Goal: Task Accomplishment & Management: Use online tool/utility

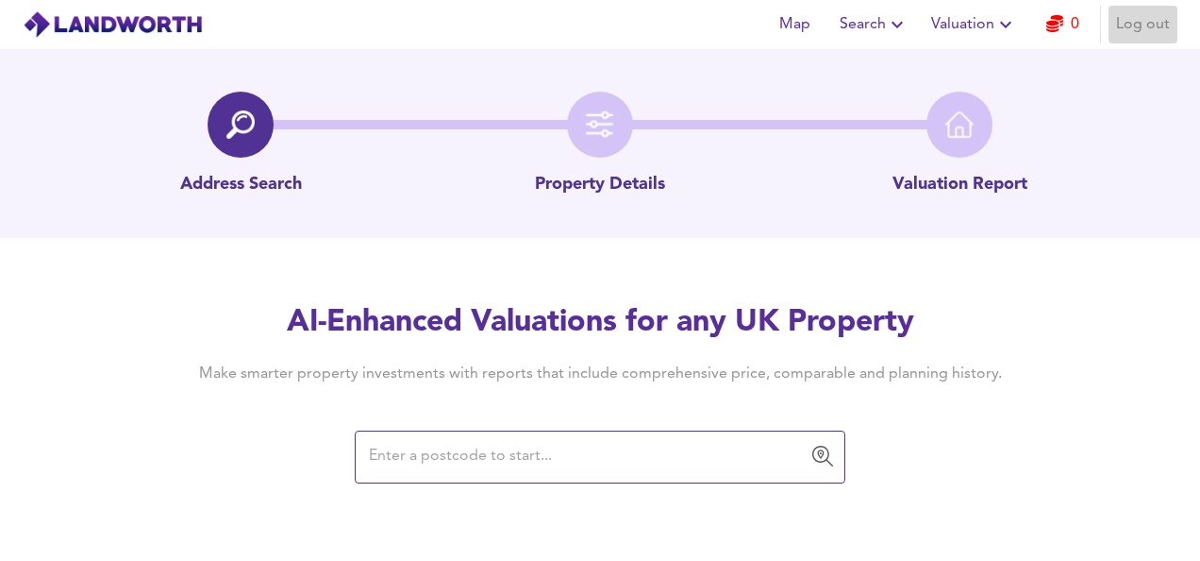
click at [1146, 28] on span "Log out" at bounding box center [1143, 24] width 54 height 26
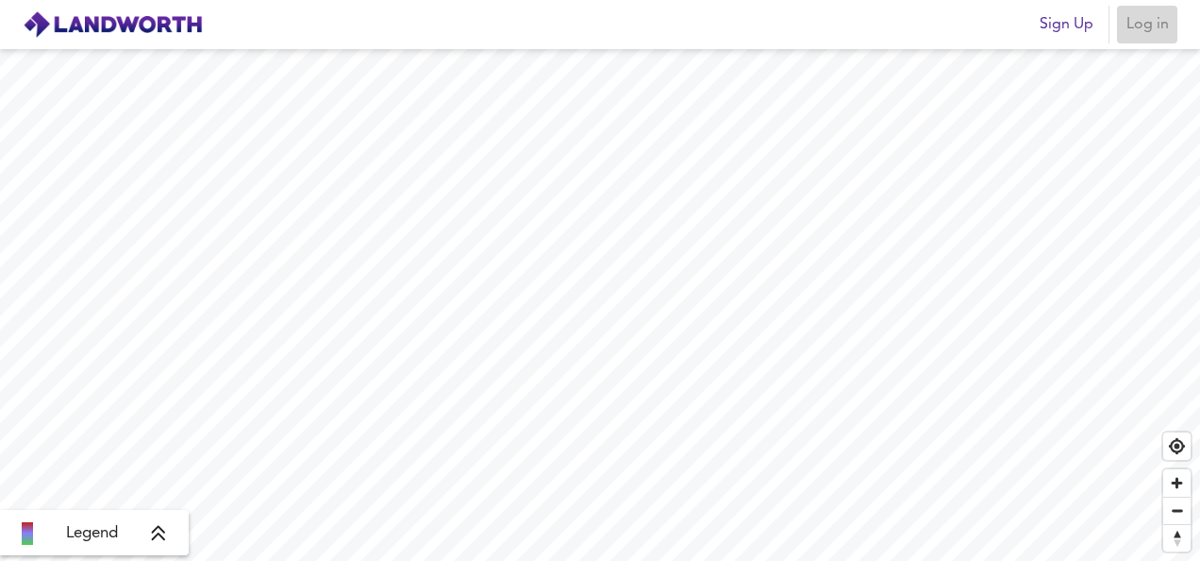
click at [1153, 25] on span "Log in" at bounding box center [1147, 24] width 45 height 26
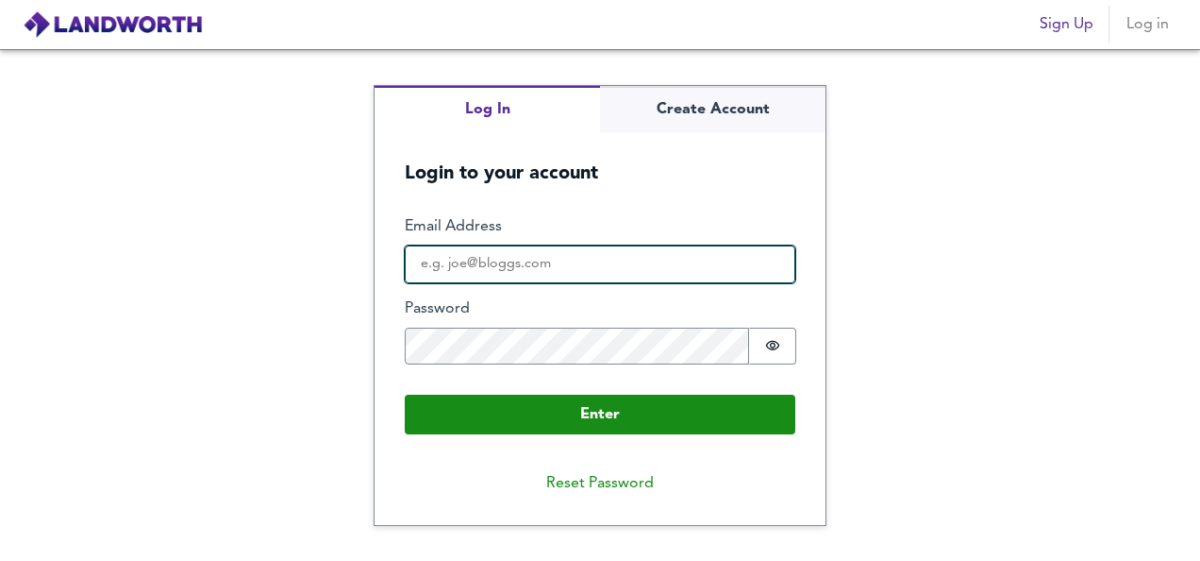
type input "[EMAIL_ADDRESS][DOMAIN_NAME]"
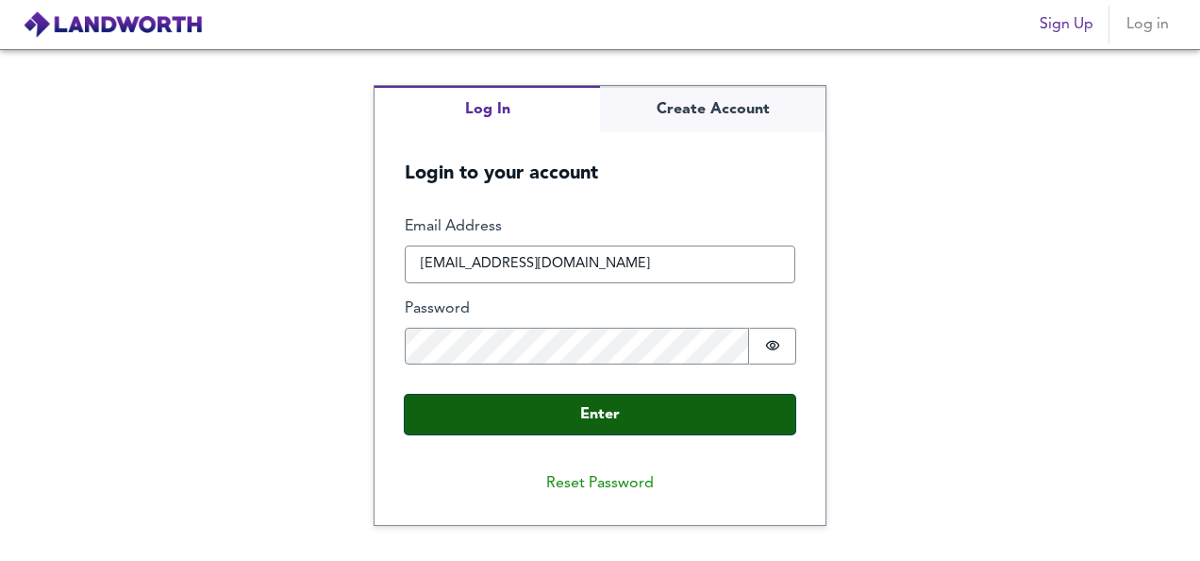
click at [438, 404] on button "Enter" at bounding box center [600, 414] width 391 height 40
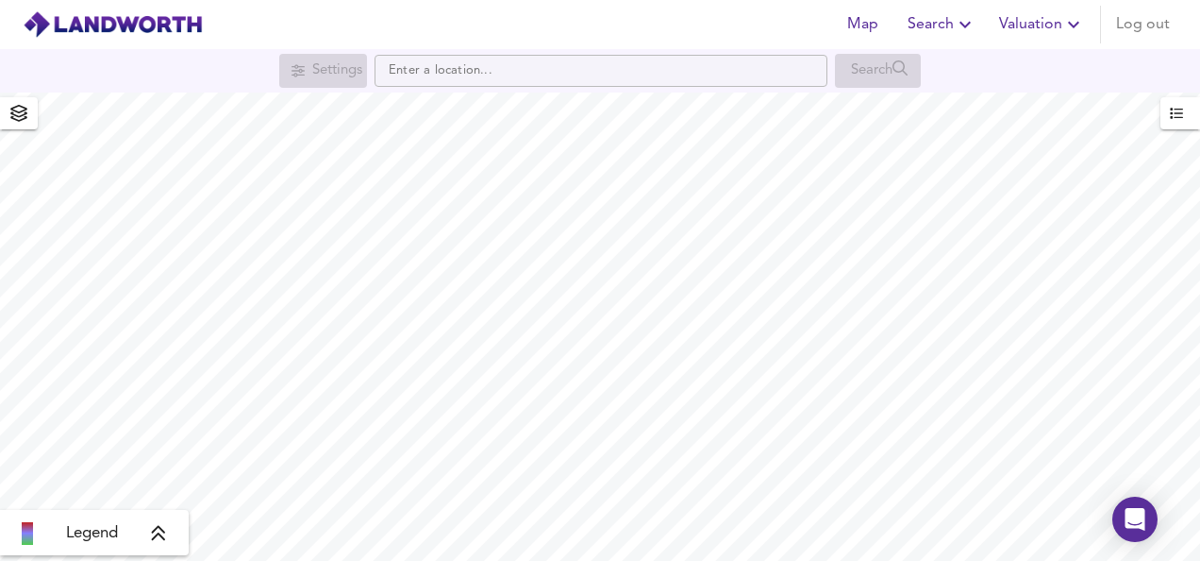
click at [1071, 27] on icon "button" at bounding box center [1073, 24] width 23 height 23
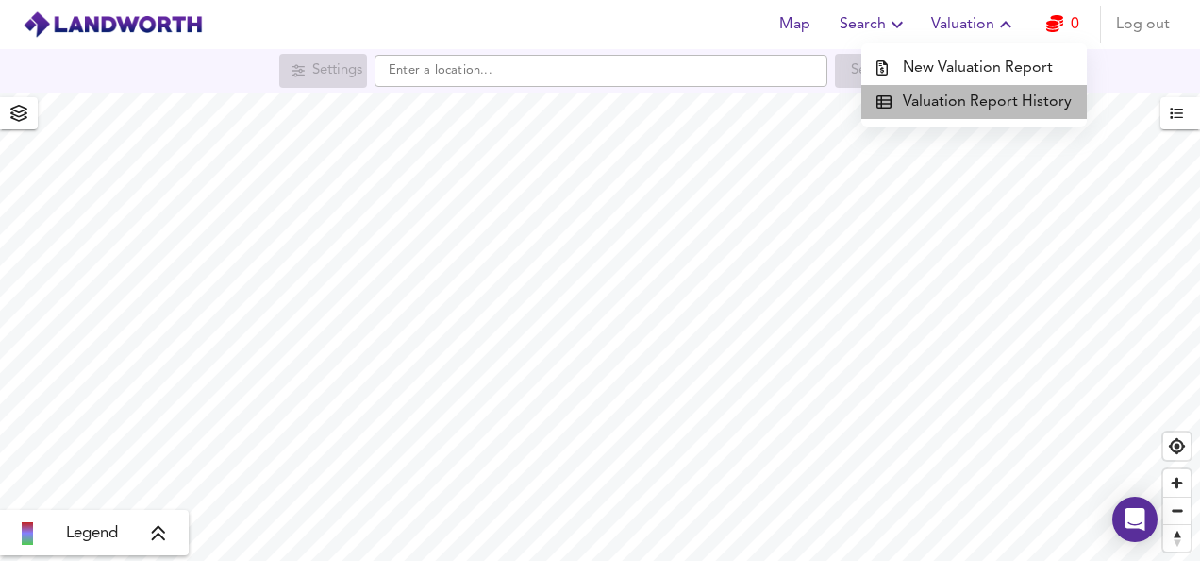
click at [1043, 105] on li "Valuation Report History" at bounding box center [975, 102] width 226 height 34
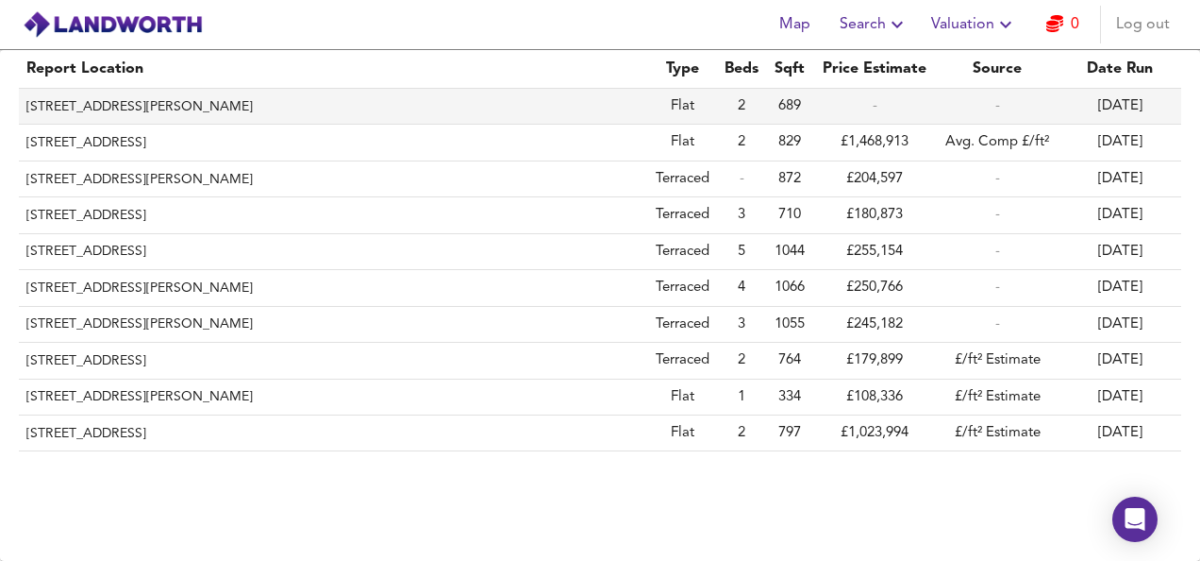
click at [139, 108] on th "[STREET_ADDRESS][PERSON_NAME]" at bounding box center [333, 107] width 629 height 36
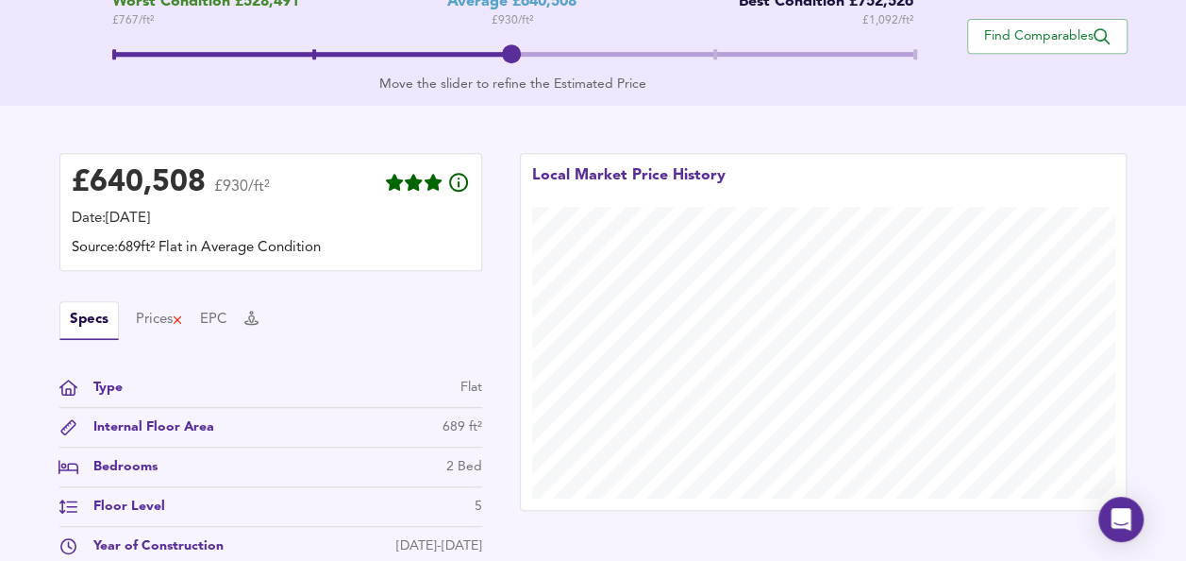
scroll to position [472, 0]
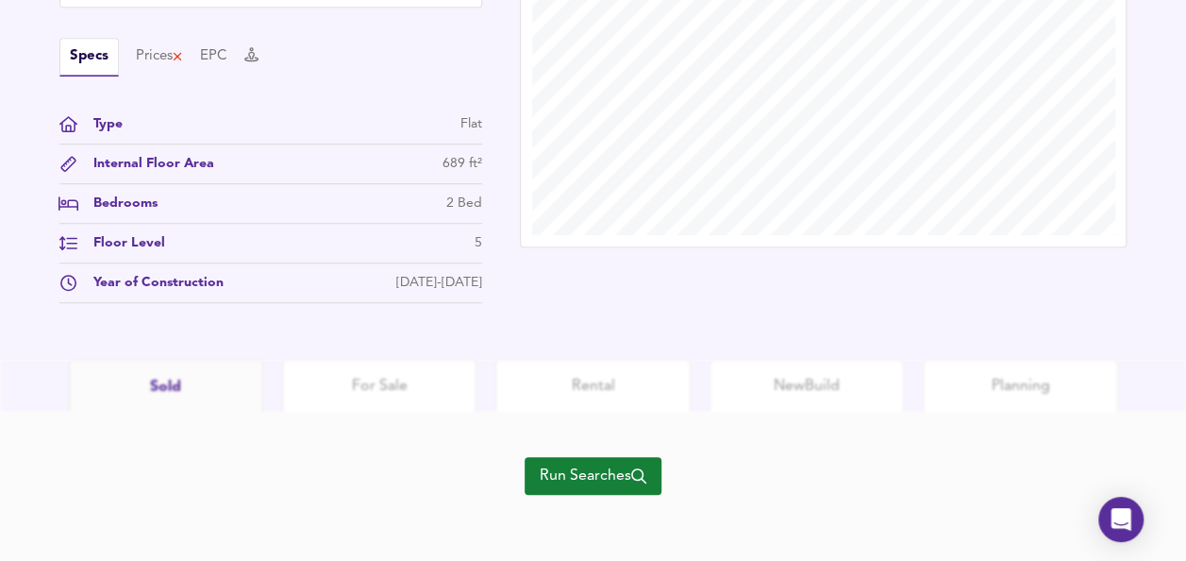
click at [568, 469] on span "Run Searches" at bounding box center [593, 475] width 107 height 26
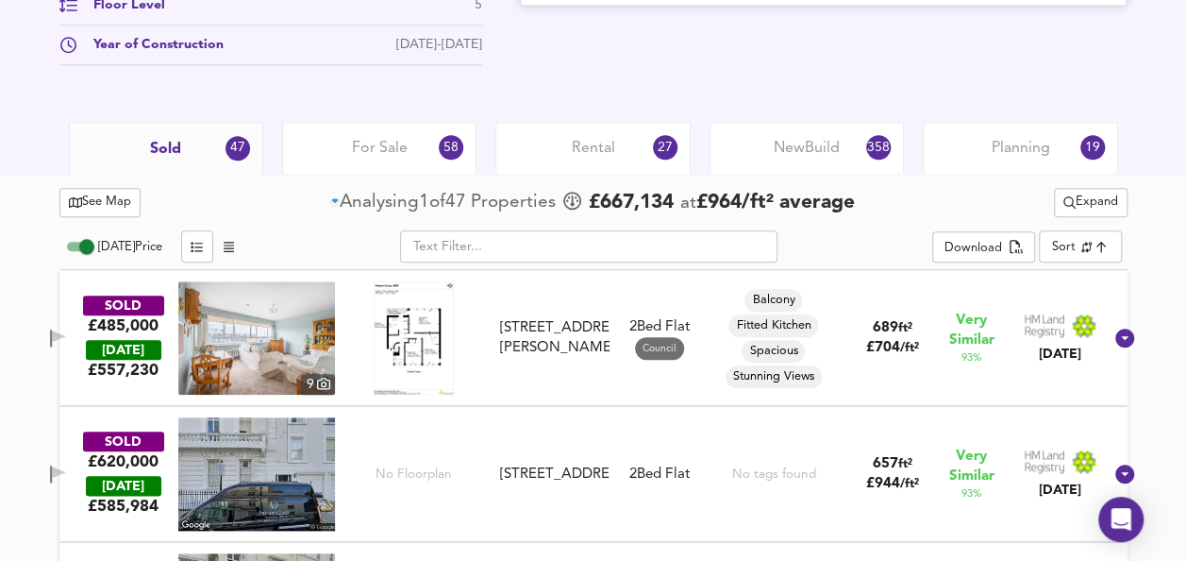
scroll to position [94, 0]
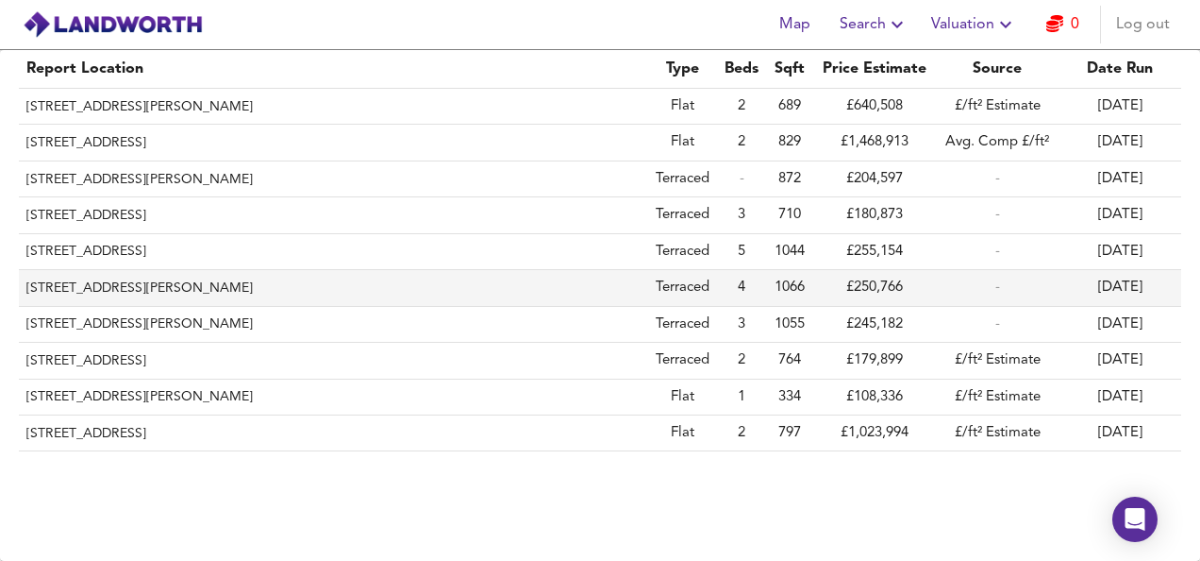
click at [203, 286] on th "[STREET_ADDRESS][PERSON_NAME]" at bounding box center [333, 288] width 629 height 36
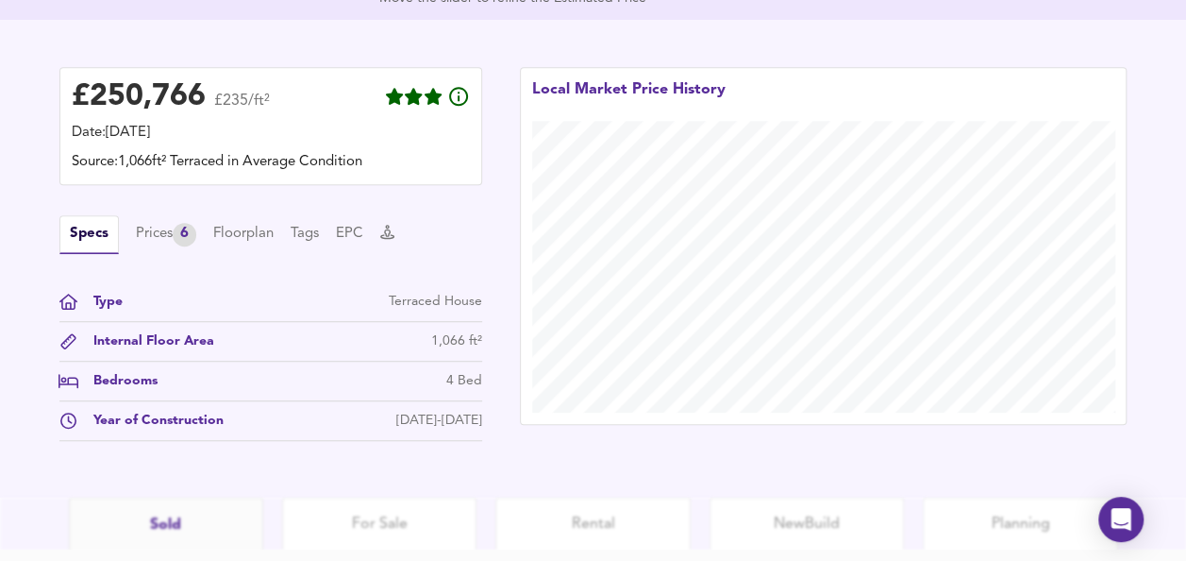
scroll to position [647, 0]
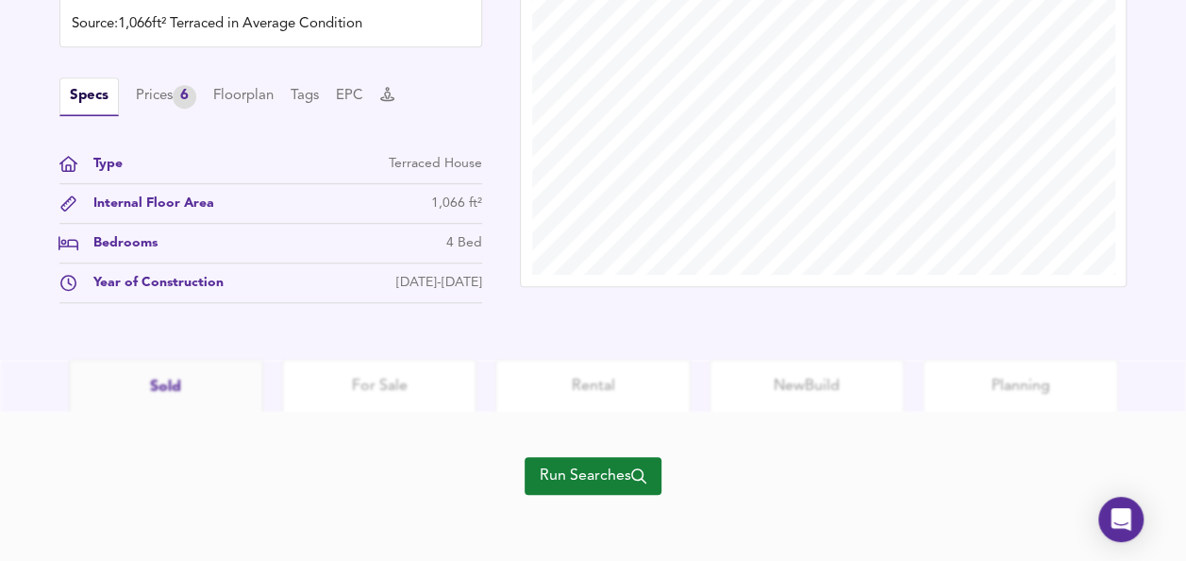
click at [612, 472] on span "Run Searches" at bounding box center [593, 475] width 107 height 26
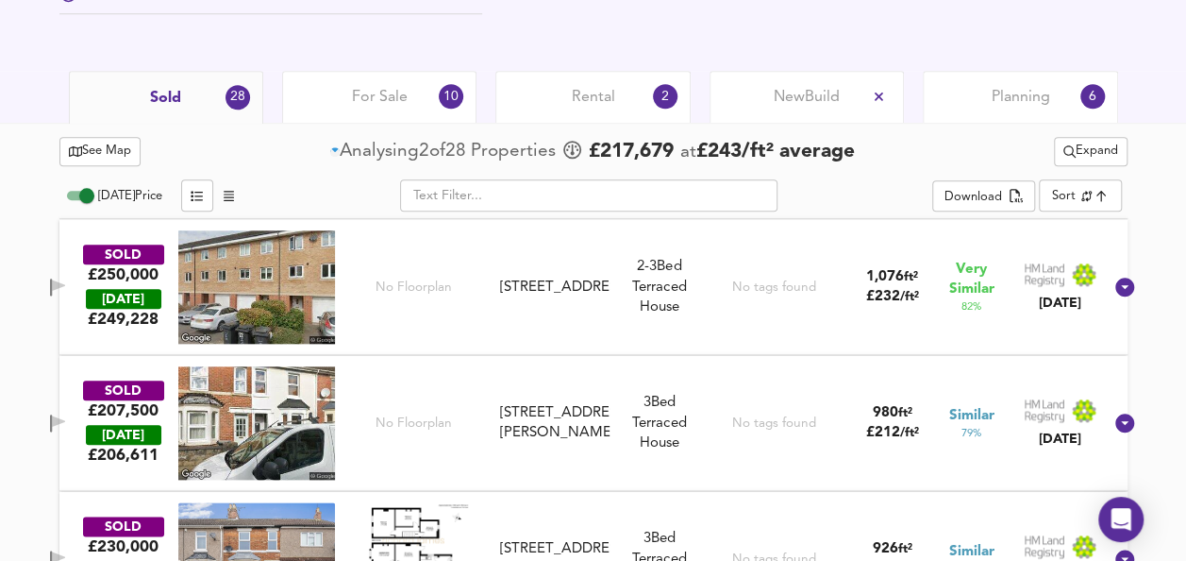
scroll to position [827, 0]
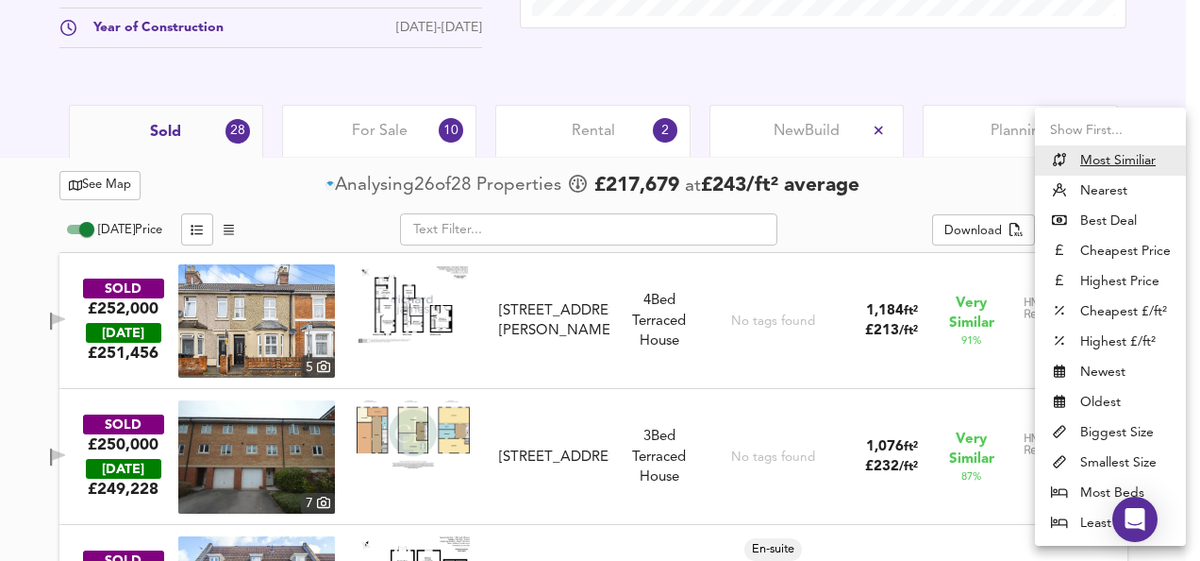
click at [1112, 185] on li "Nearest" at bounding box center [1110, 191] width 151 height 30
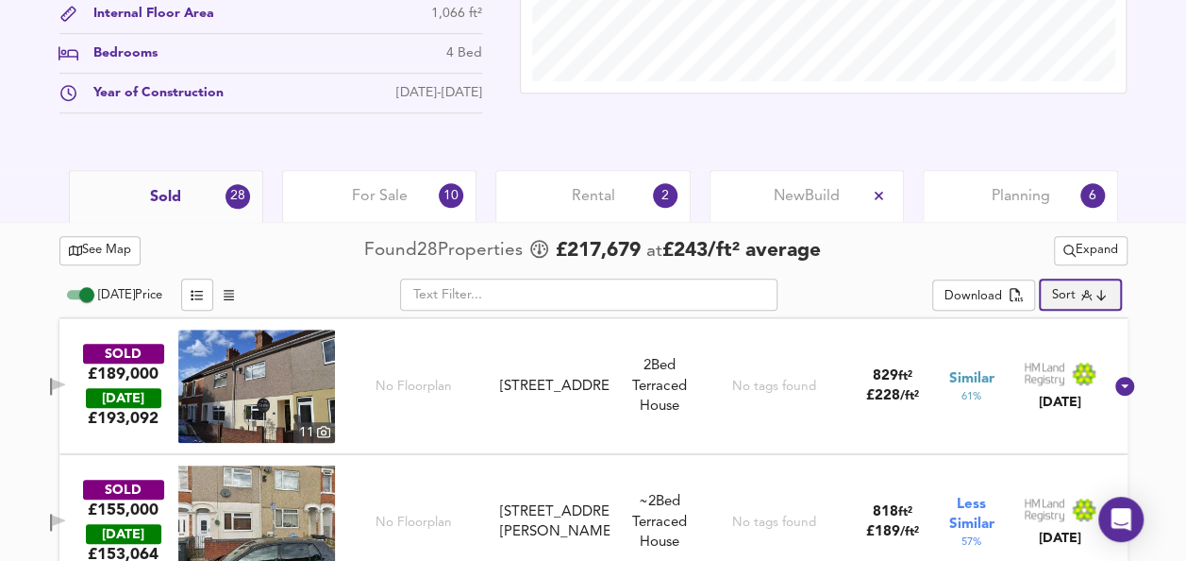
scroll to position [732, 0]
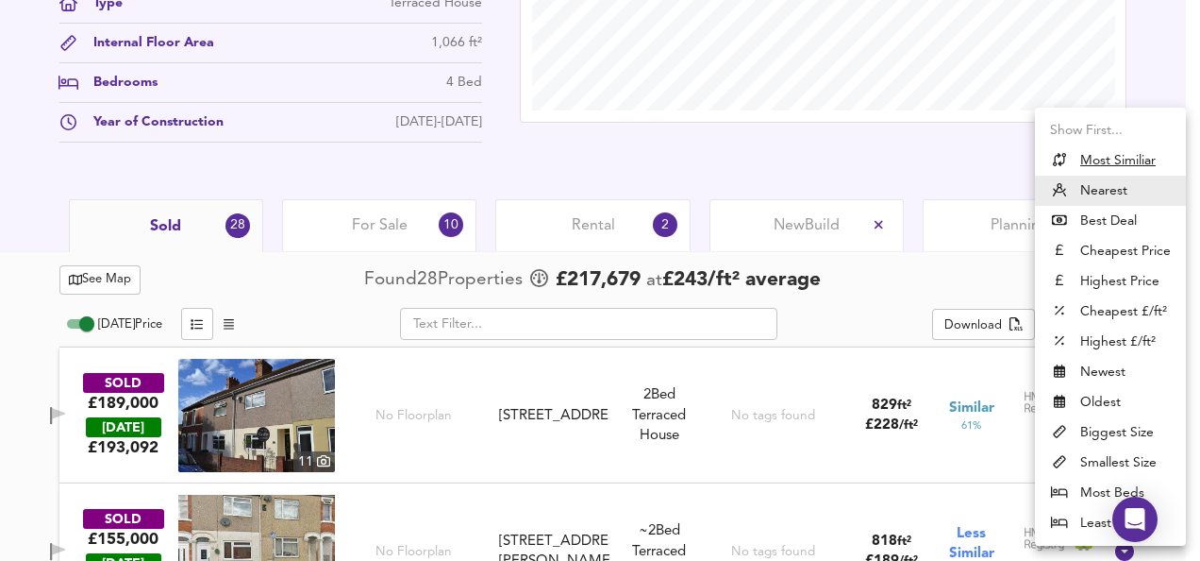
click at [1092, 487] on li "Most Beds" at bounding box center [1110, 492] width 151 height 30
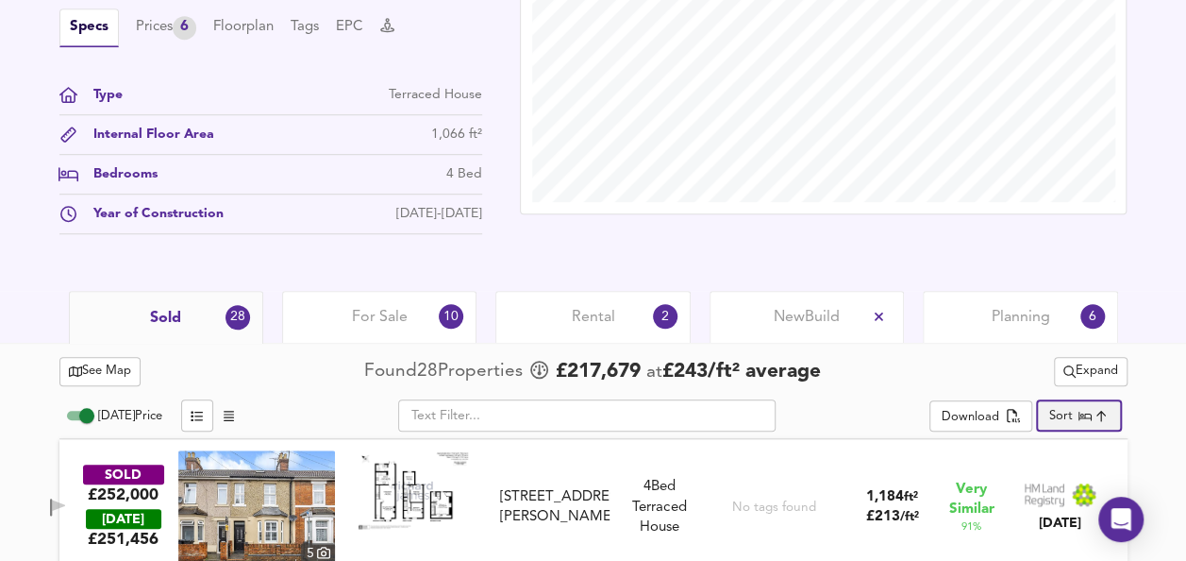
scroll to position [638, 0]
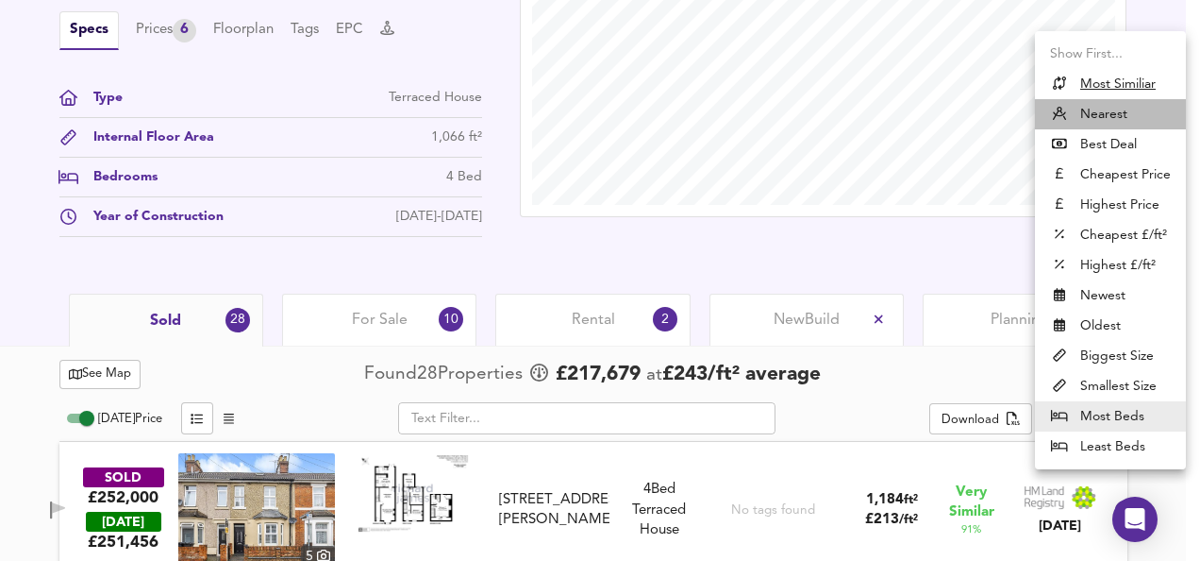
click at [1091, 113] on li "Nearest" at bounding box center [1110, 114] width 151 height 30
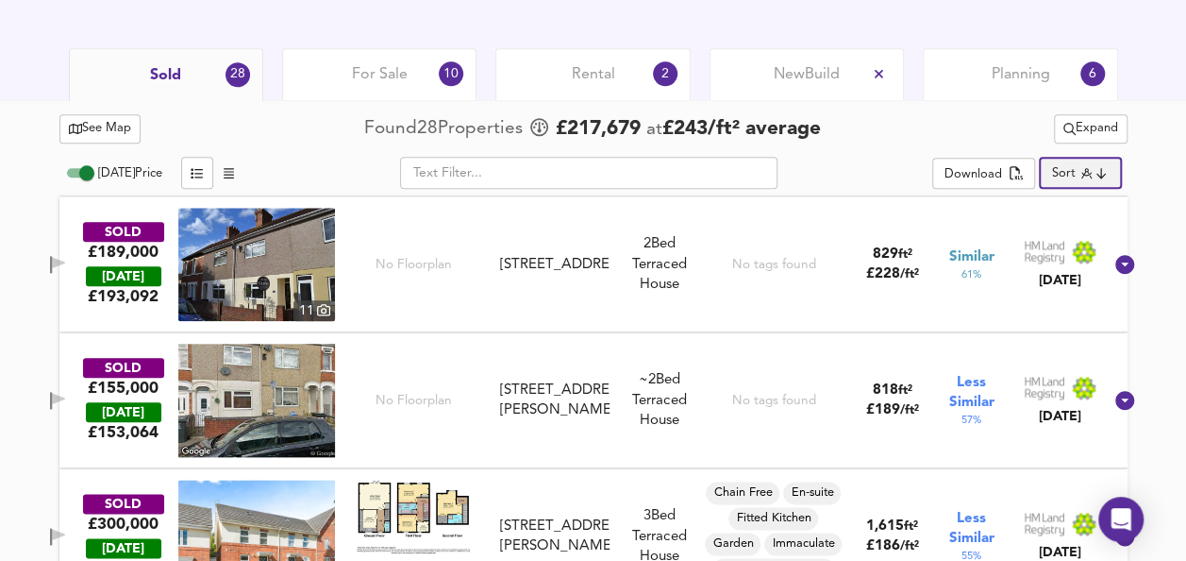
scroll to position [921, 0]
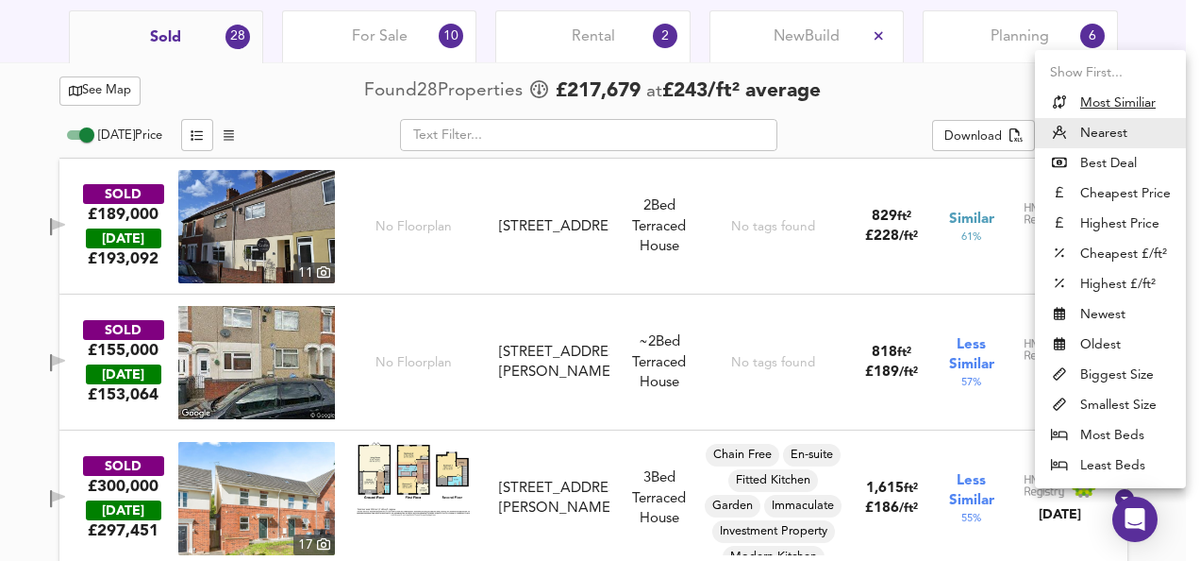
click at [1091, 162] on li "Best Deal" at bounding box center [1110, 163] width 151 height 30
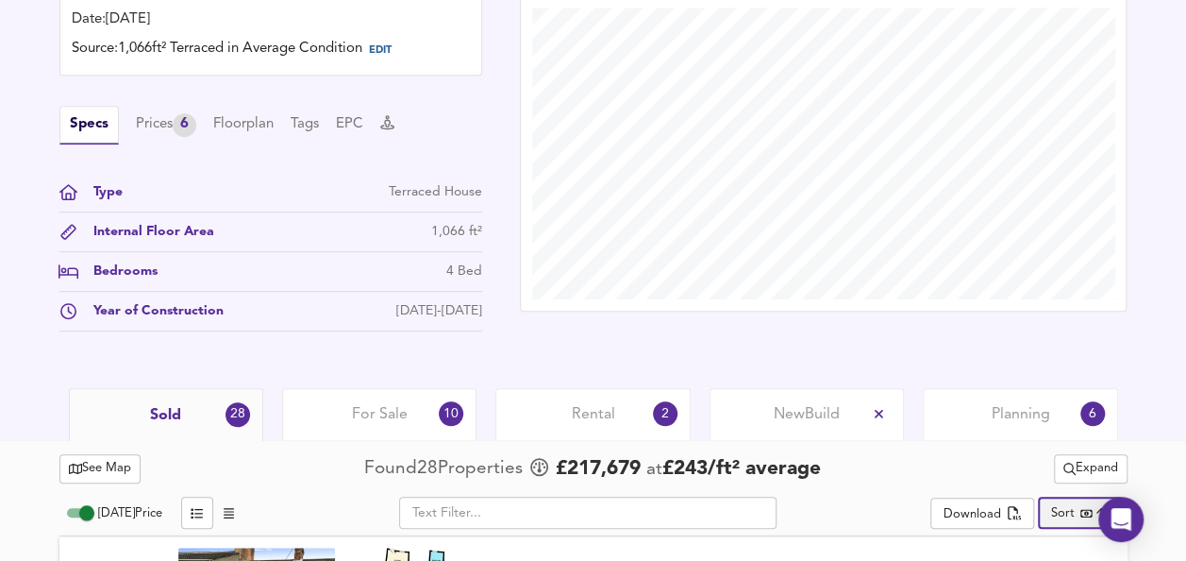
scroll to position [827, 0]
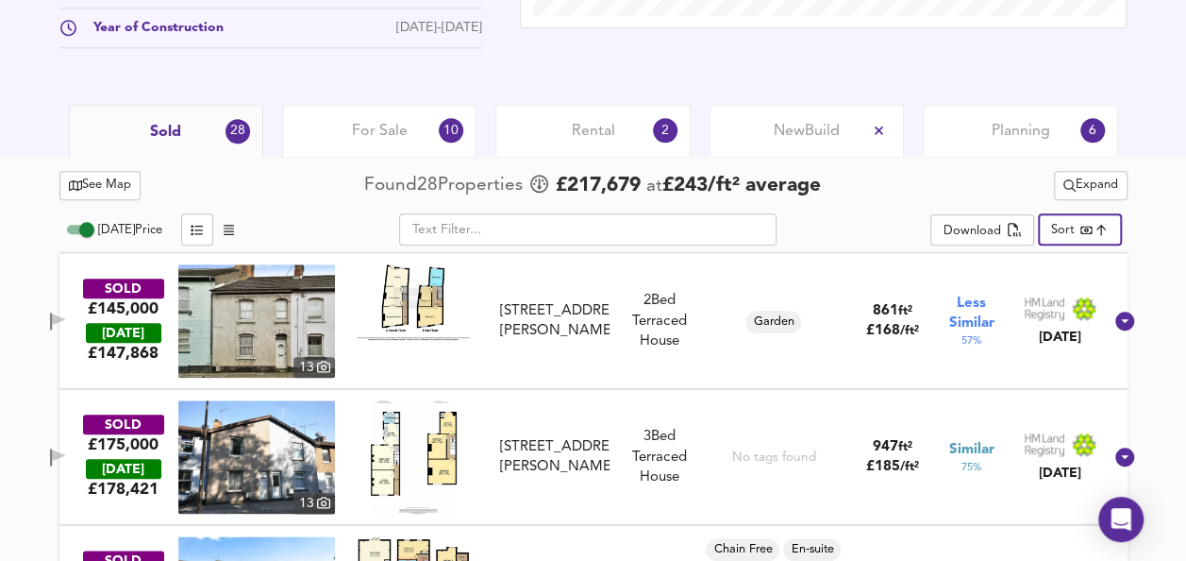
click at [155, 119] on div "Sold 28" at bounding box center [166, 131] width 194 height 53
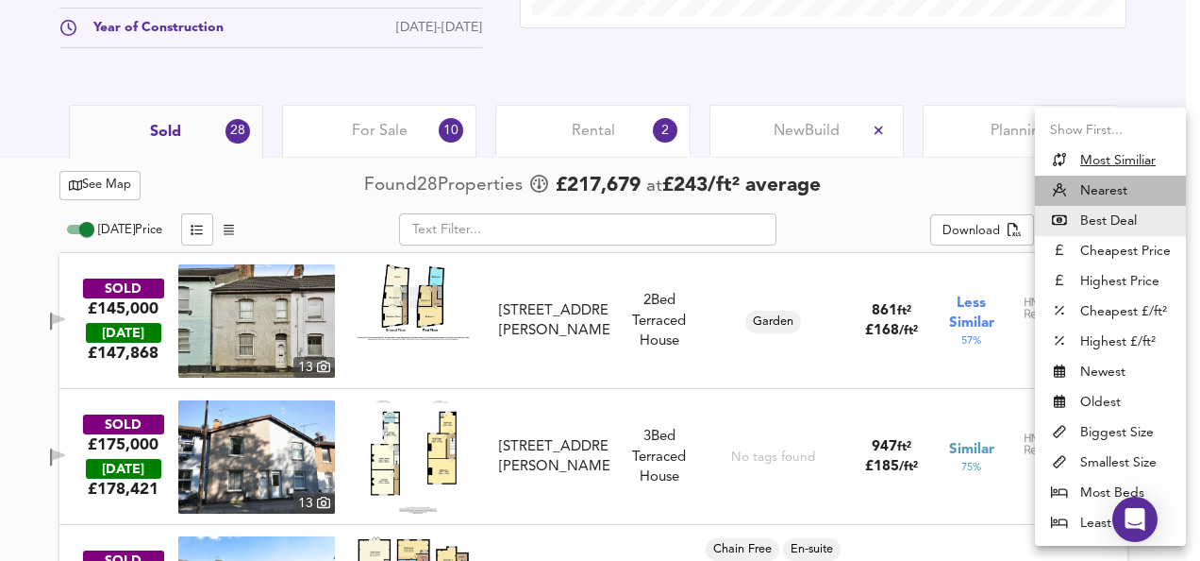
click at [1076, 189] on li "Nearest" at bounding box center [1110, 191] width 151 height 30
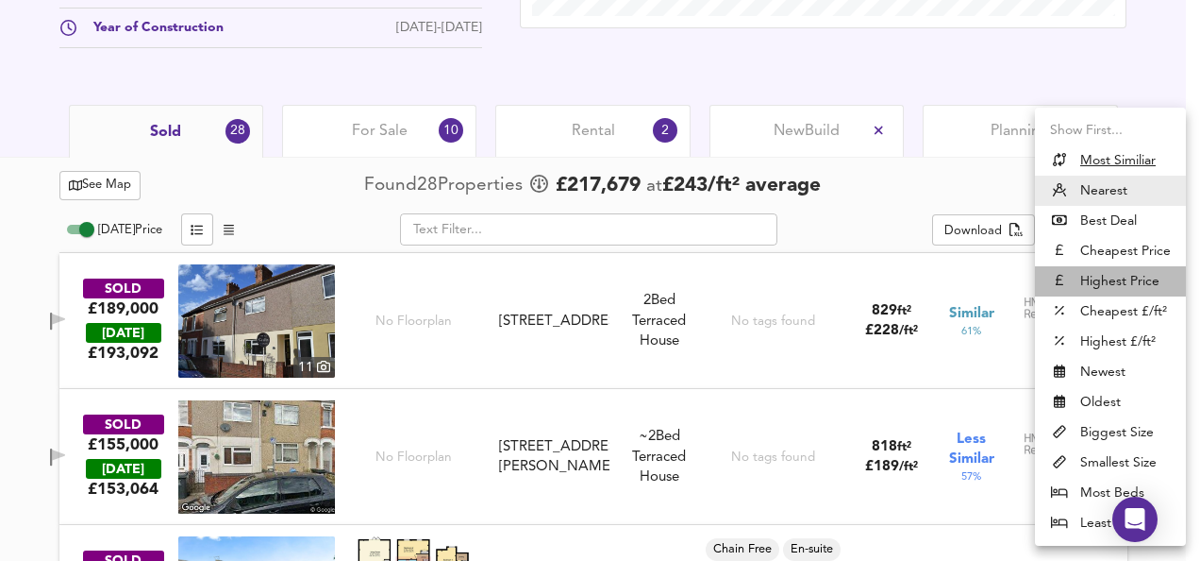
click at [1134, 281] on li "Highest Price" at bounding box center [1110, 281] width 151 height 30
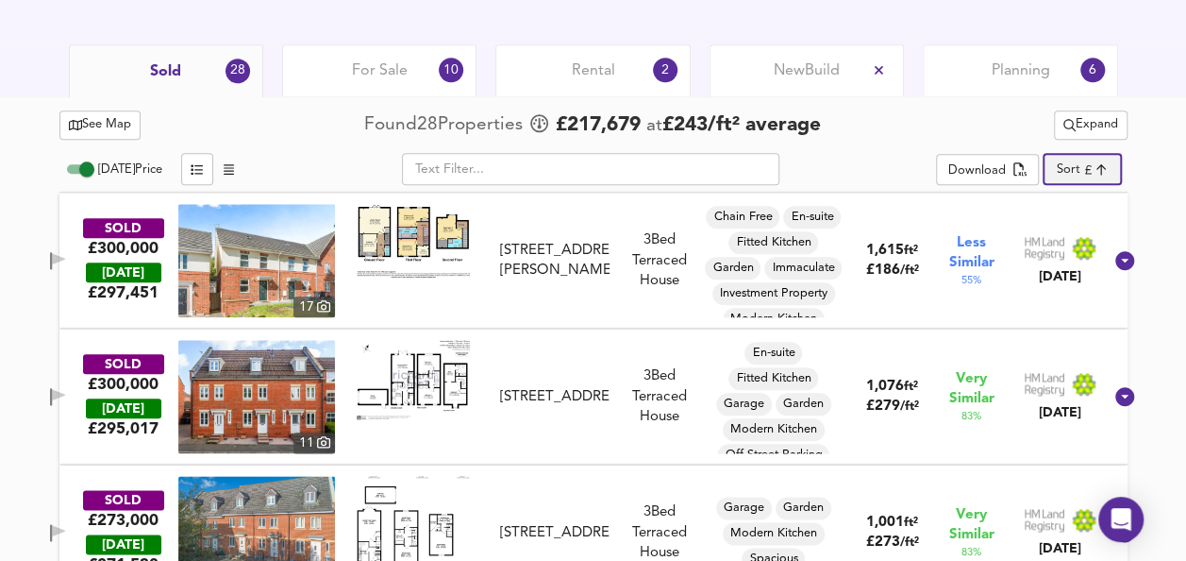
scroll to position [732, 0]
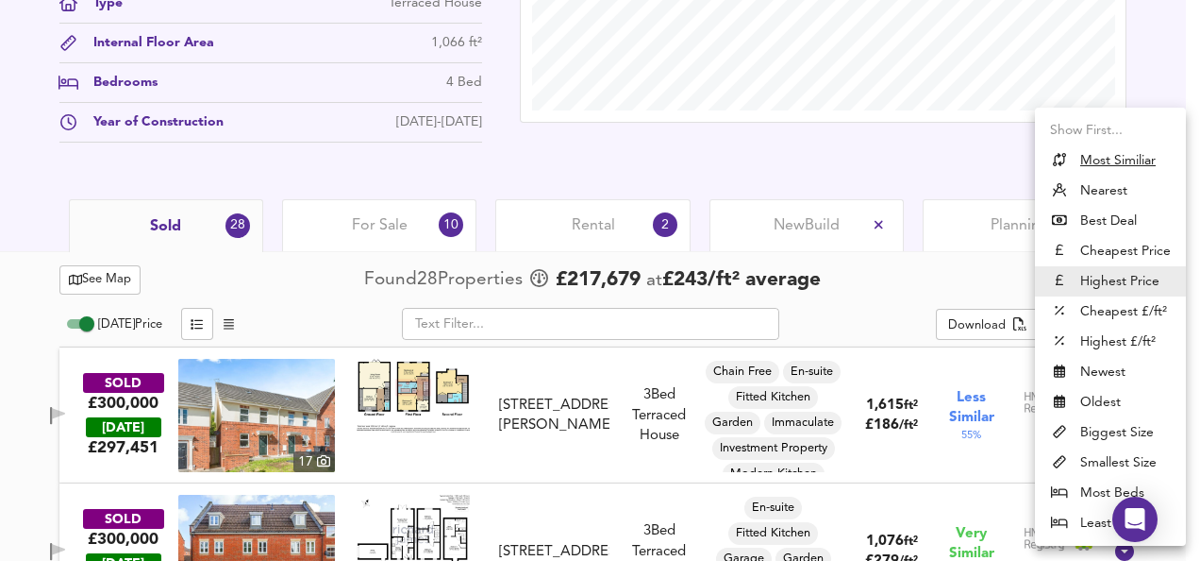
click at [1103, 493] on li "Most Beds" at bounding box center [1110, 492] width 151 height 30
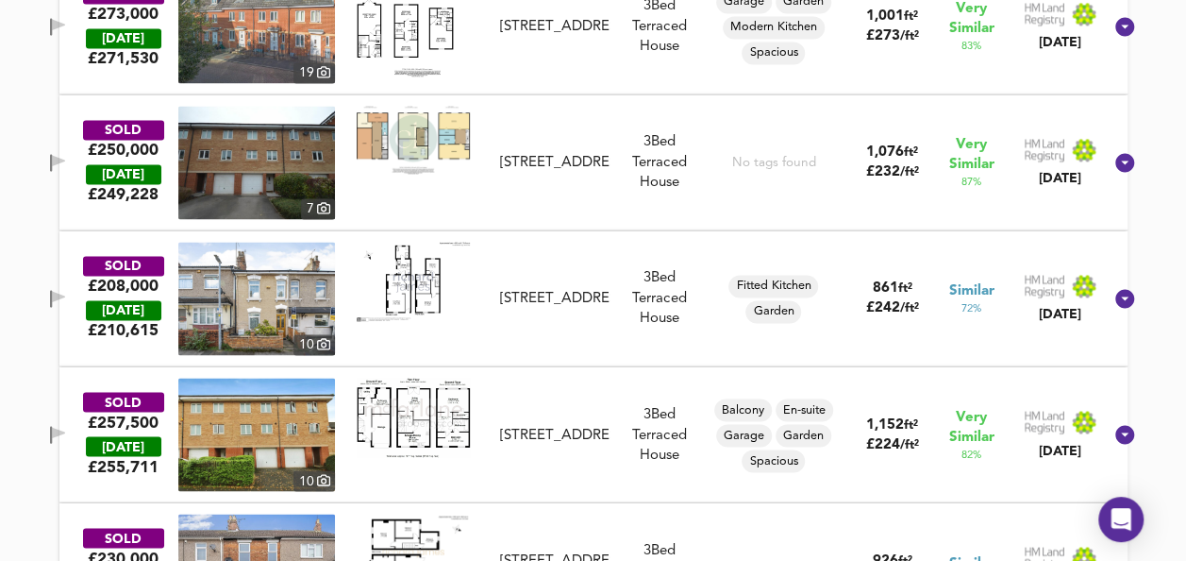
scroll to position [827, 0]
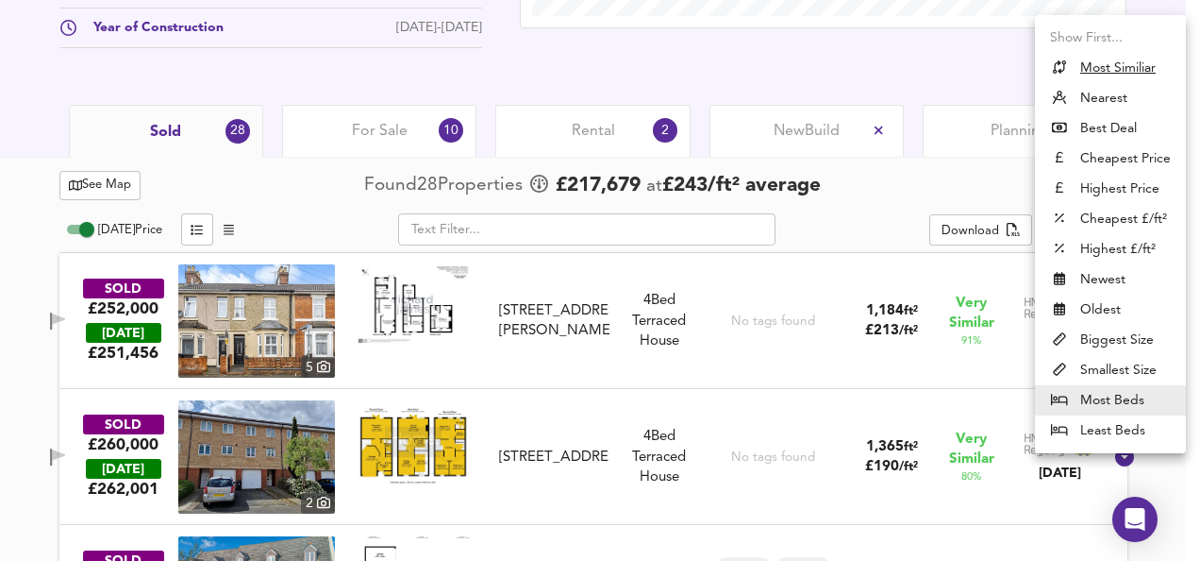
click at [1083, 97] on li "Nearest" at bounding box center [1110, 98] width 151 height 30
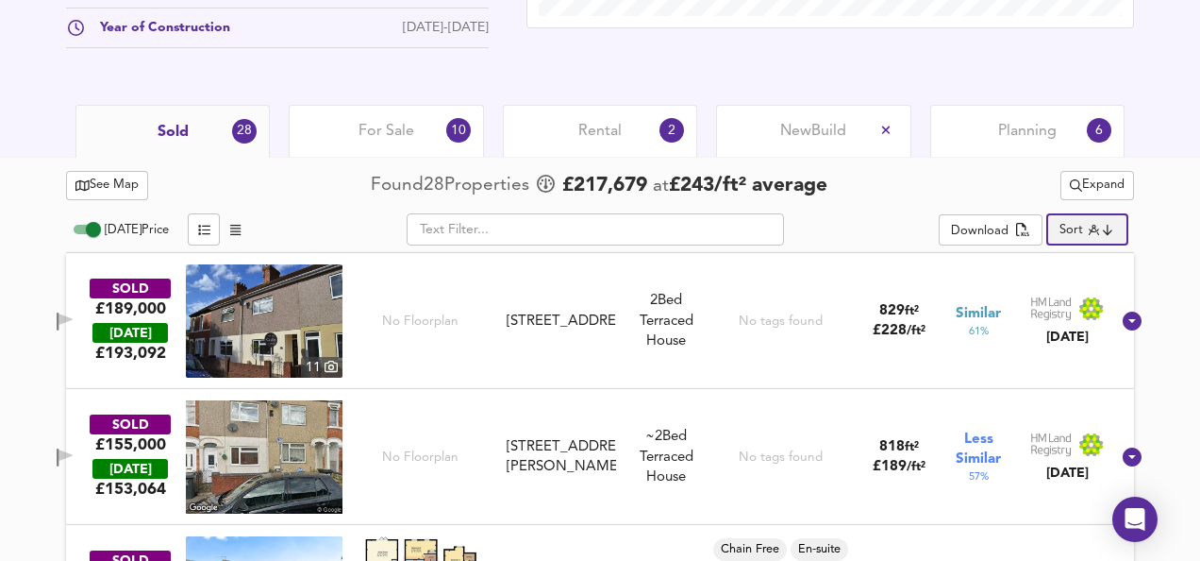
type input "distancetocenter"
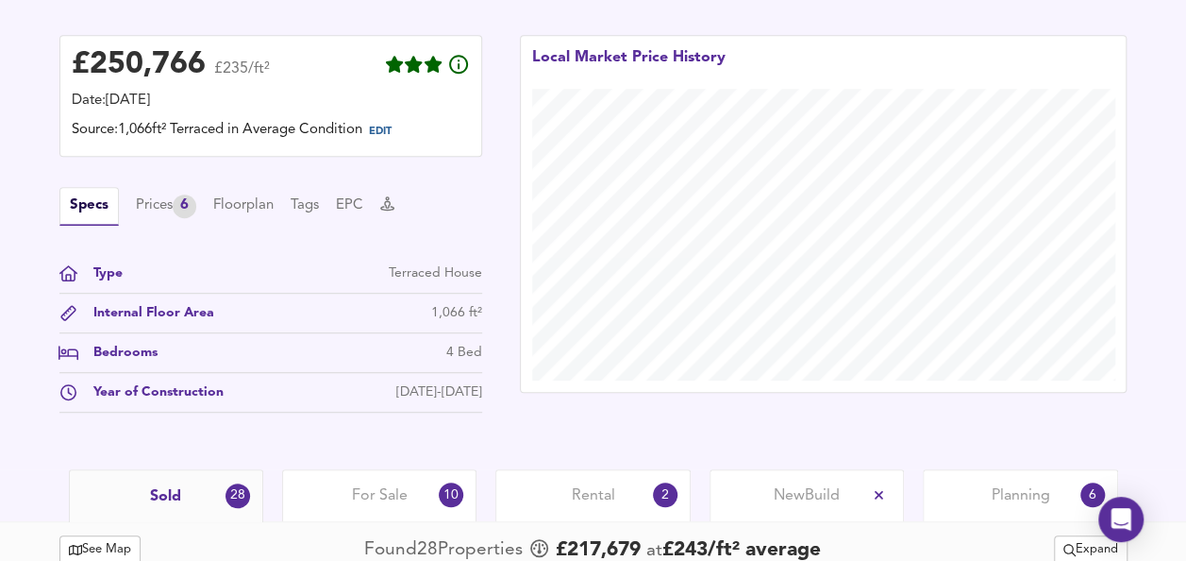
scroll to position [745, 0]
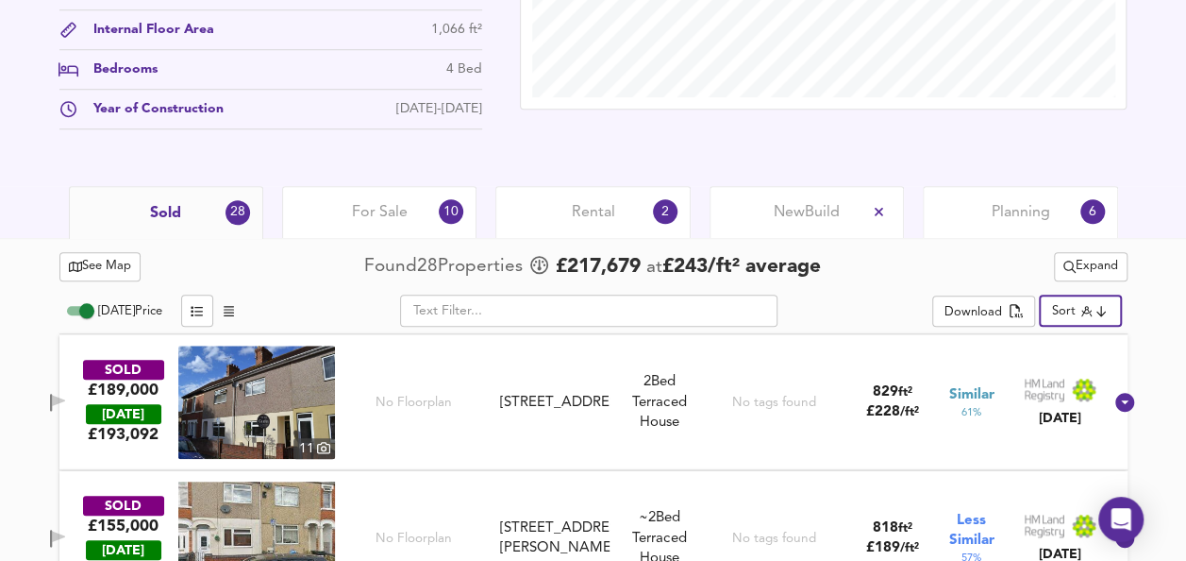
click at [398, 228] on div "For Sale 10" at bounding box center [379, 212] width 194 height 52
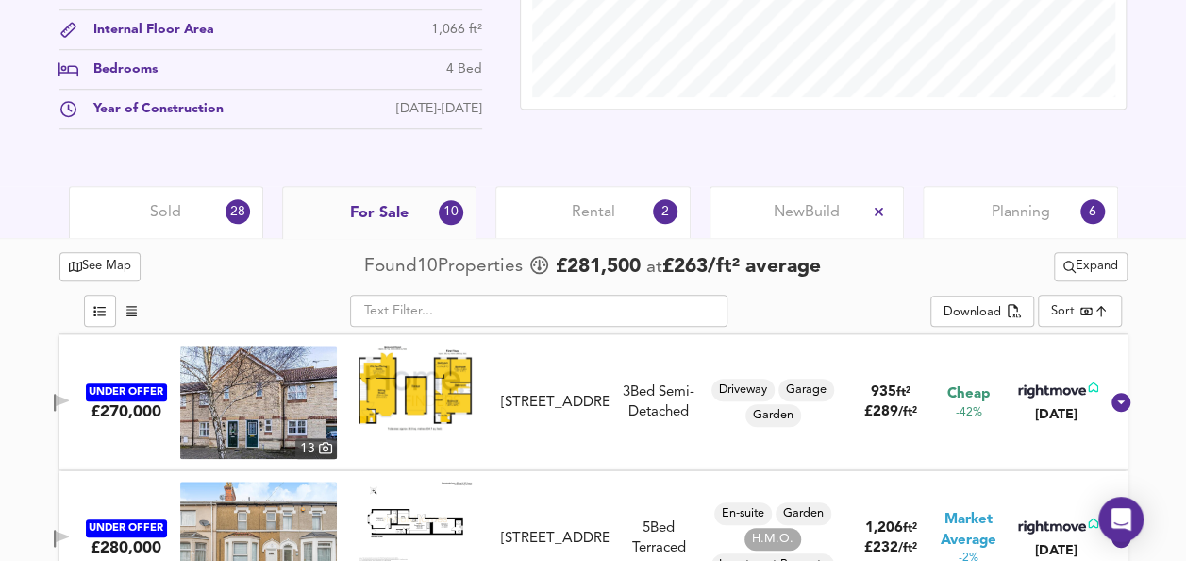
click at [189, 205] on div "Sold 28" at bounding box center [166, 212] width 194 height 52
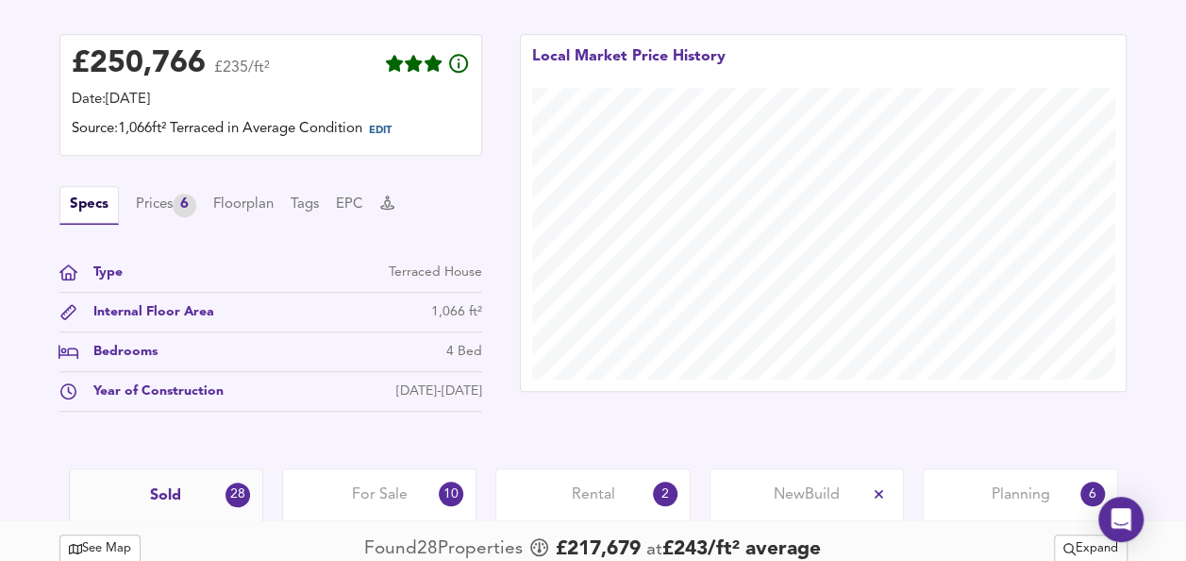
scroll to position [472, 0]
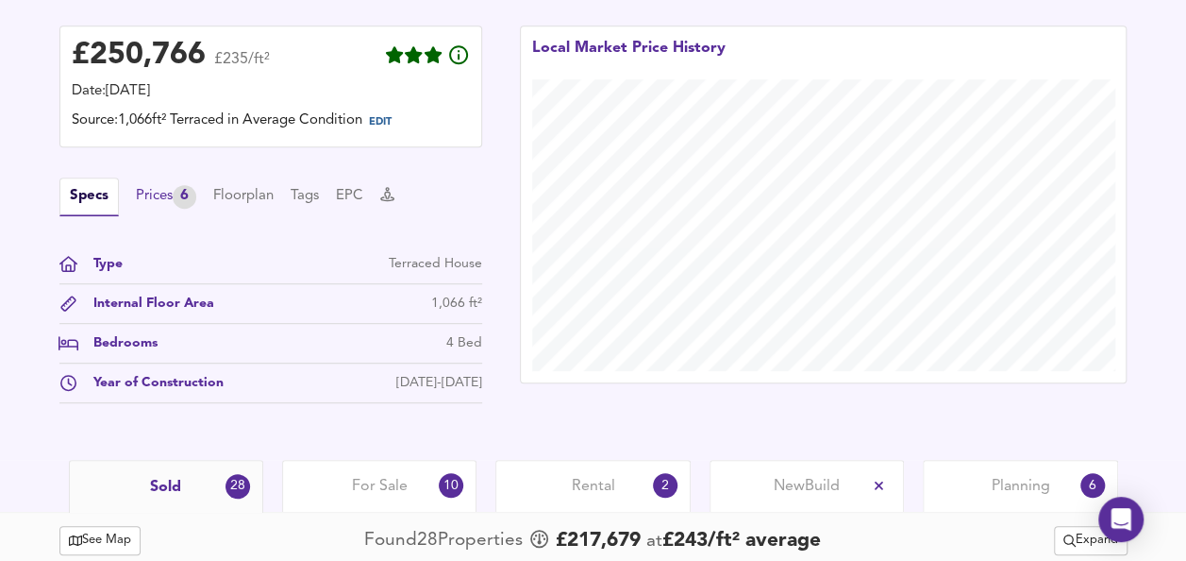
click at [187, 202] on div "6" at bounding box center [185, 197] width 24 height 24
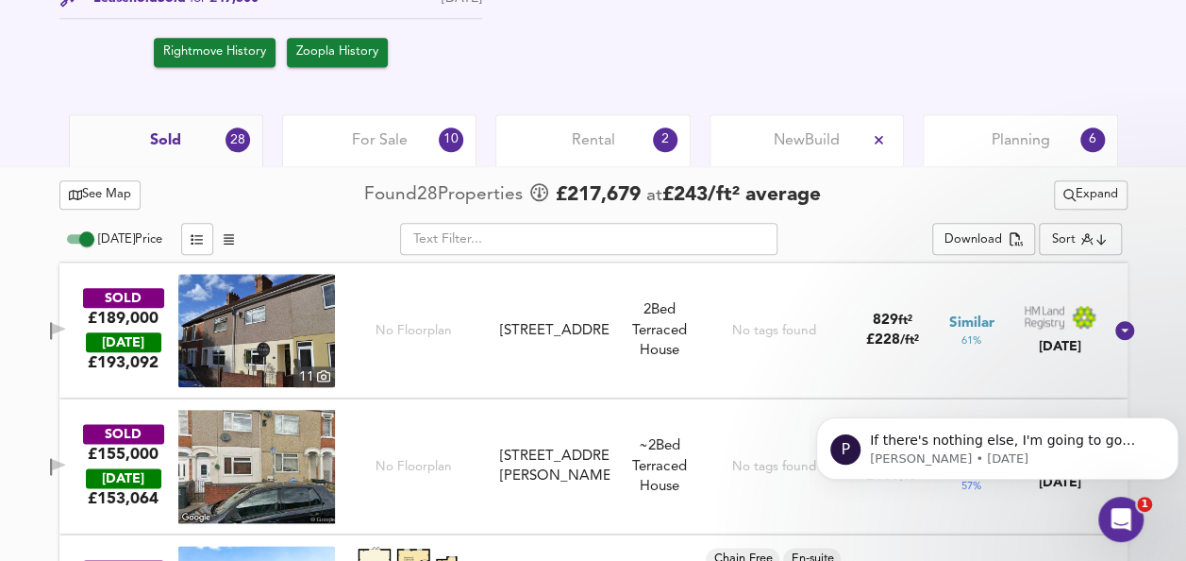
scroll to position [944, 0]
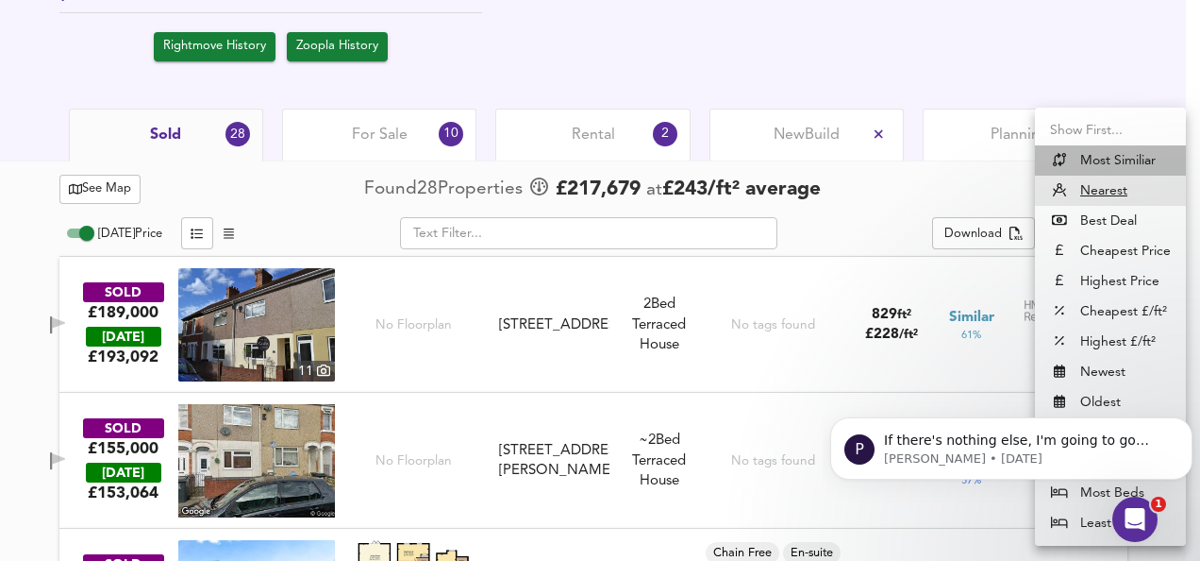
click at [1108, 165] on li "Most Similiar" at bounding box center [1110, 160] width 151 height 30
type input "similarityscore"
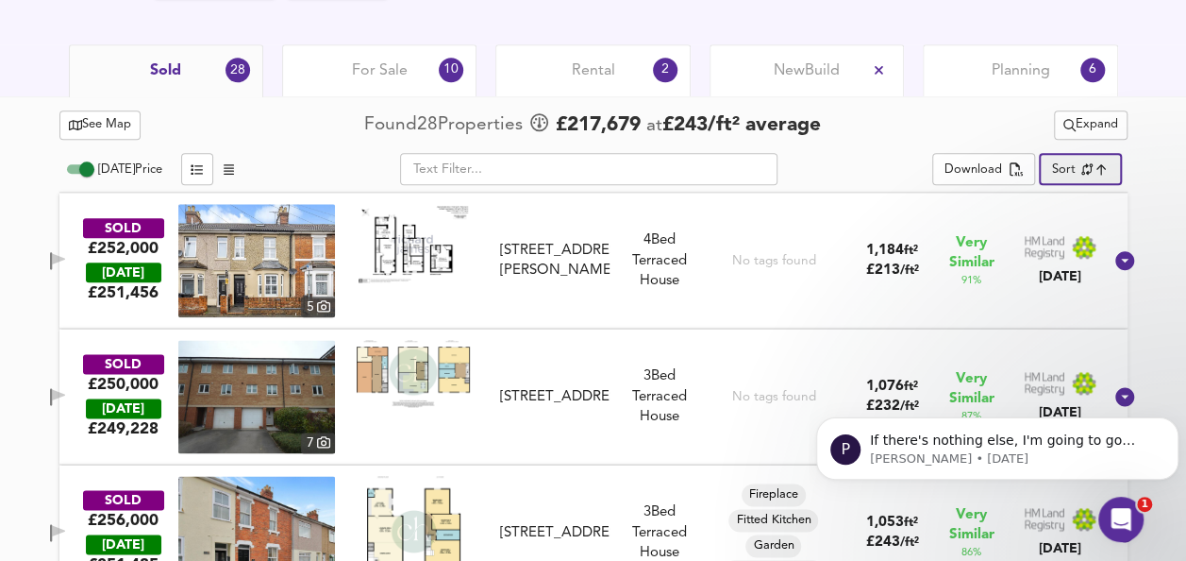
scroll to position [1038, 0]
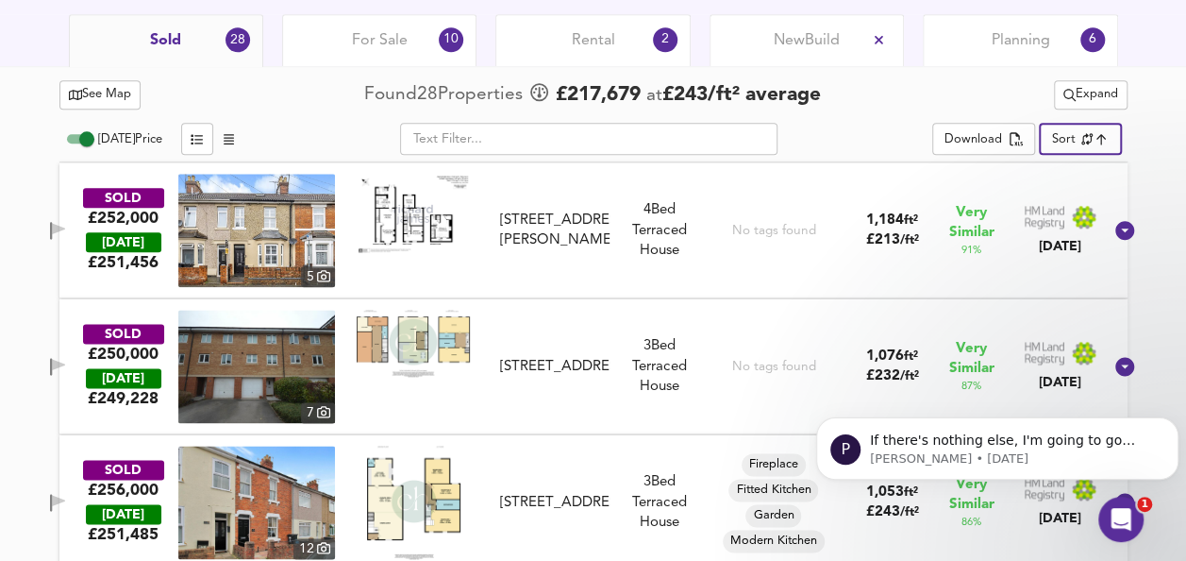
click at [421, 231] on img at bounding box center [413, 214] width 113 height 80
click at [444, 357] on img at bounding box center [413, 343] width 113 height 67
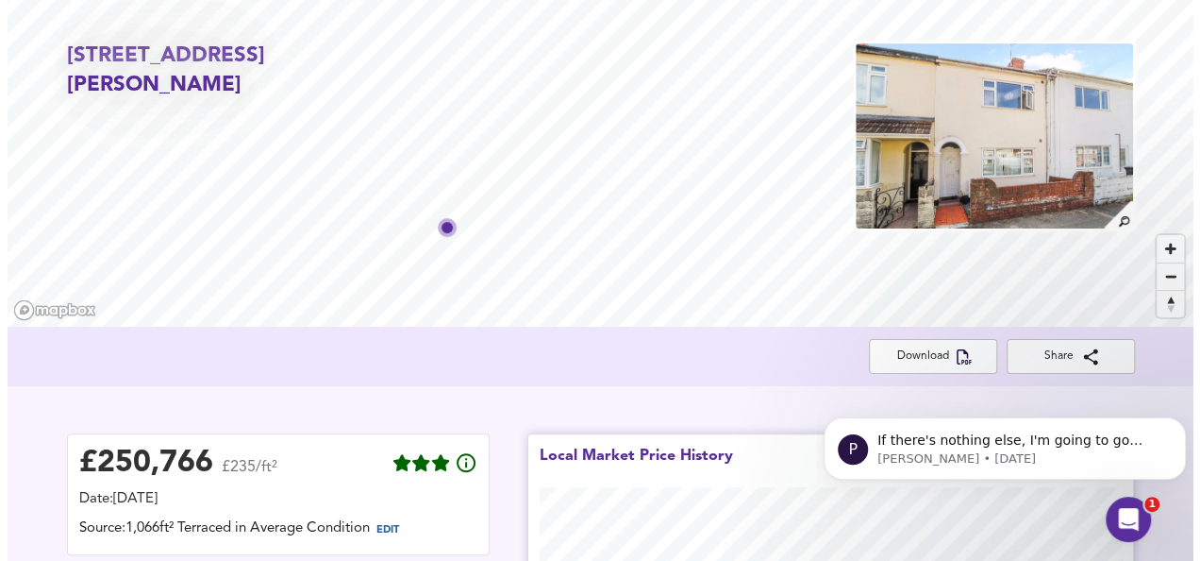
scroll to position [94, 0]
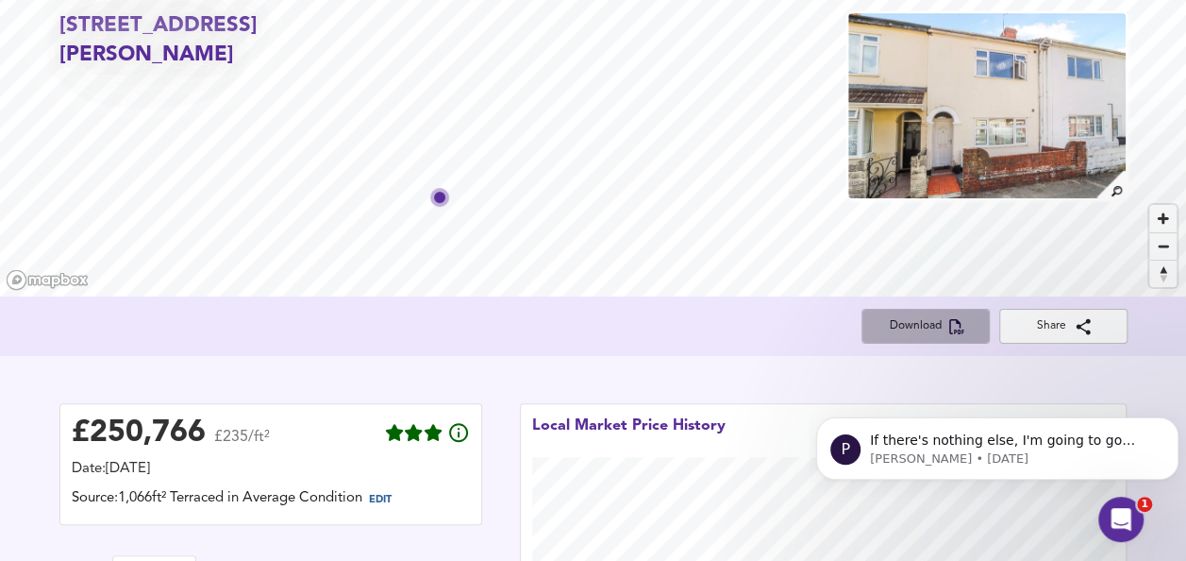
click at [949, 317] on span "Download" at bounding box center [926, 326] width 98 height 20
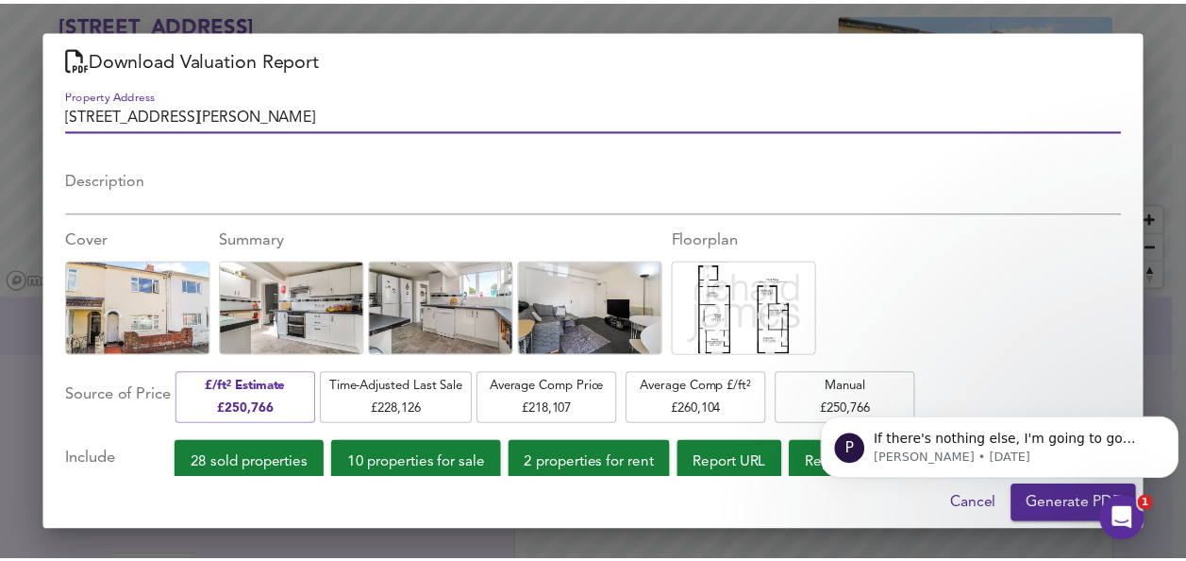
scroll to position [32, 0]
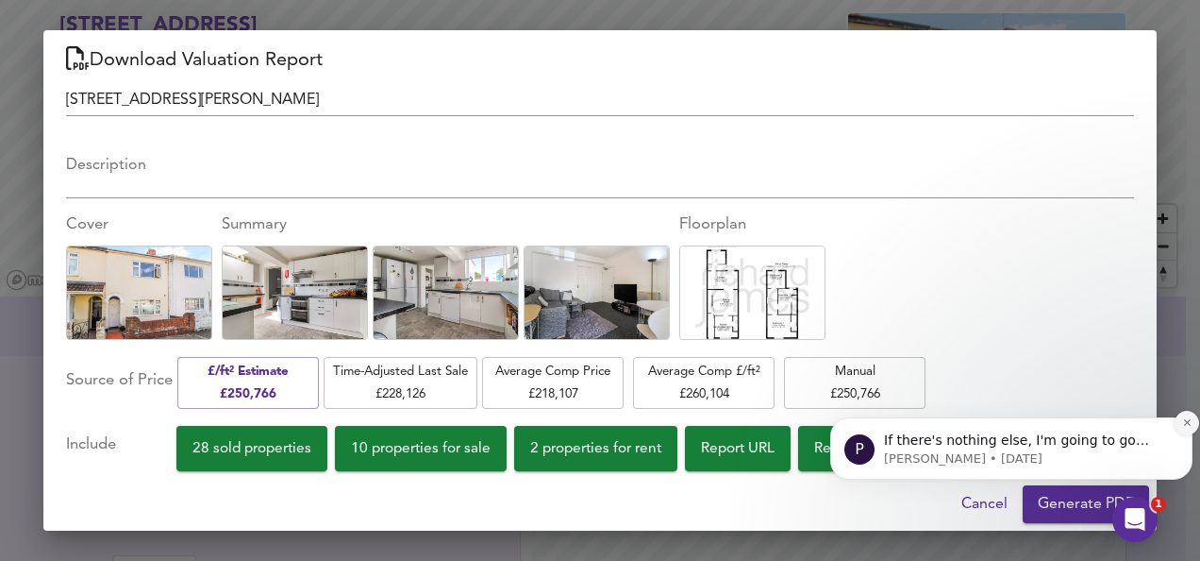
click at [1186, 425] on icon "Dismiss notification" at bounding box center [1187, 422] width 10 height 10
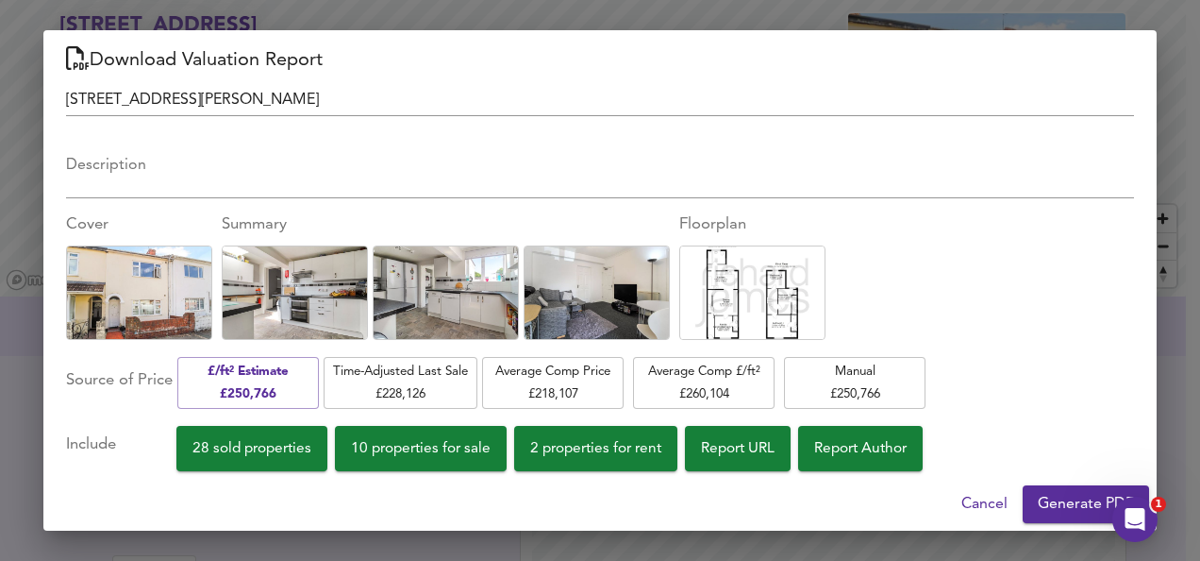
click at [1091, 502] on span "Generate PDF" at bounding box center [1086, 504] width 96 height 26
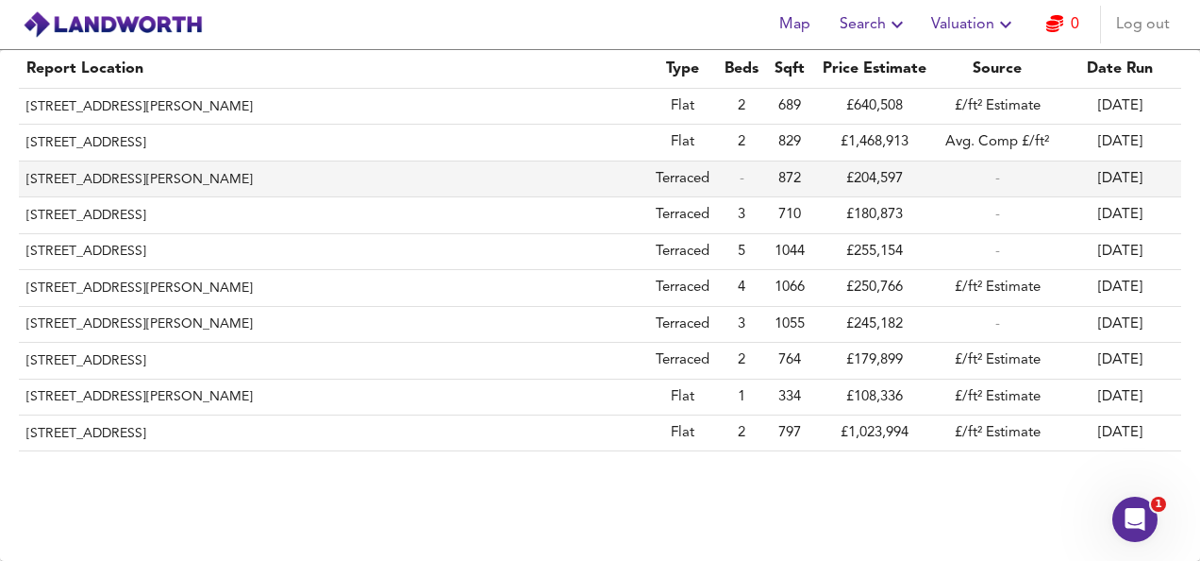
click at [140, 174] on th "[STREET_ADDRESS][PERSON_NAME]" at bounding box center [333, 179] width 629 height 36
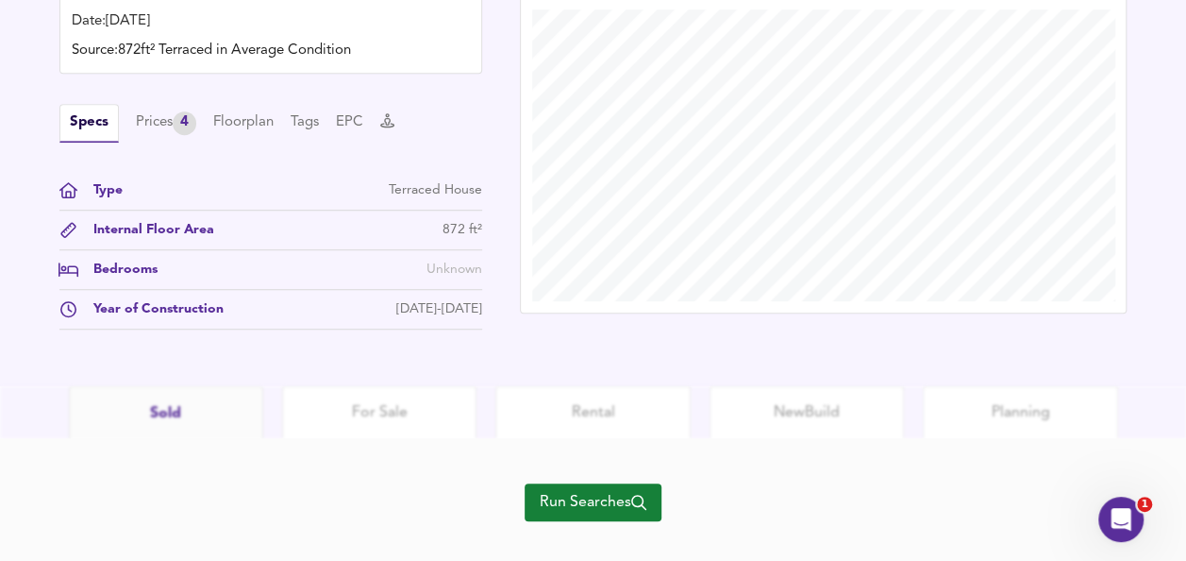
scroll to position [647, 0]
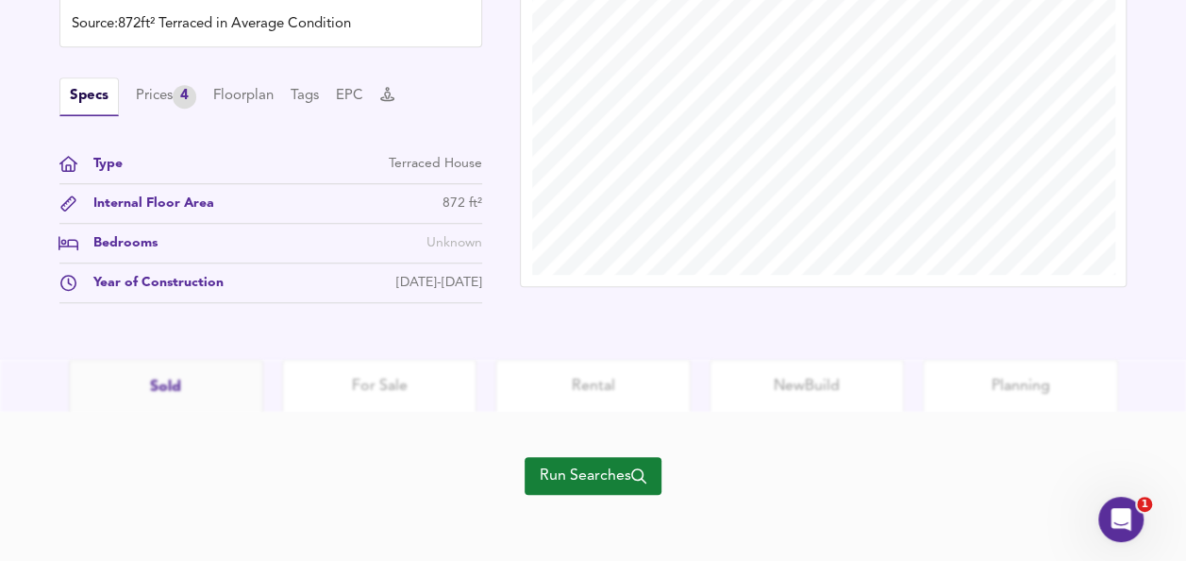
click at [589, 469] on span "Run Searches" at bounding box center [593, 475] width 107 height 26
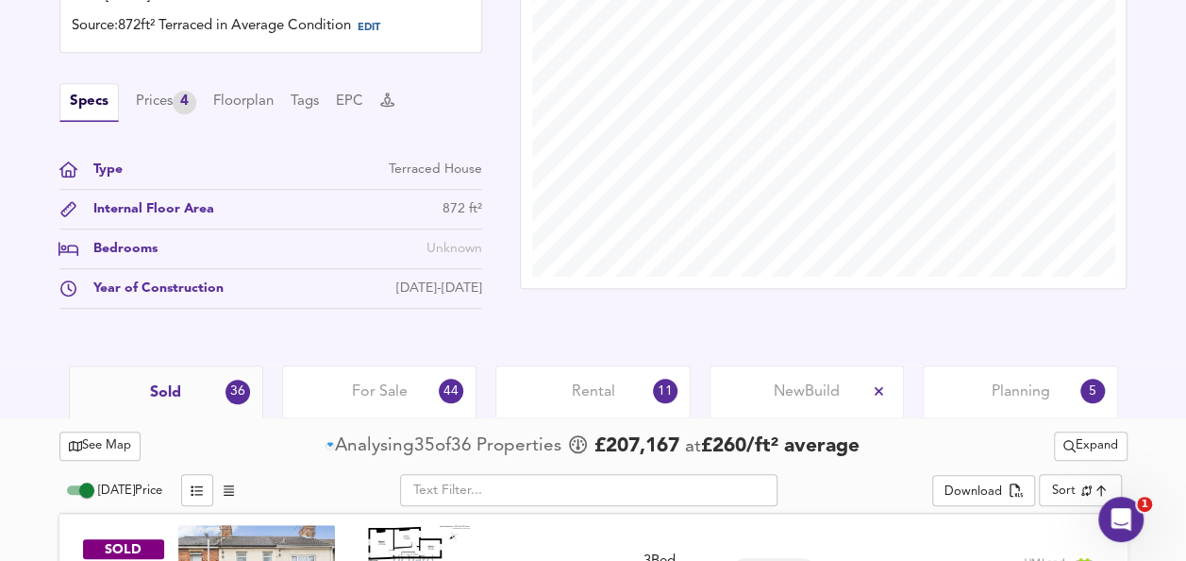
scroll to position [849, 0]
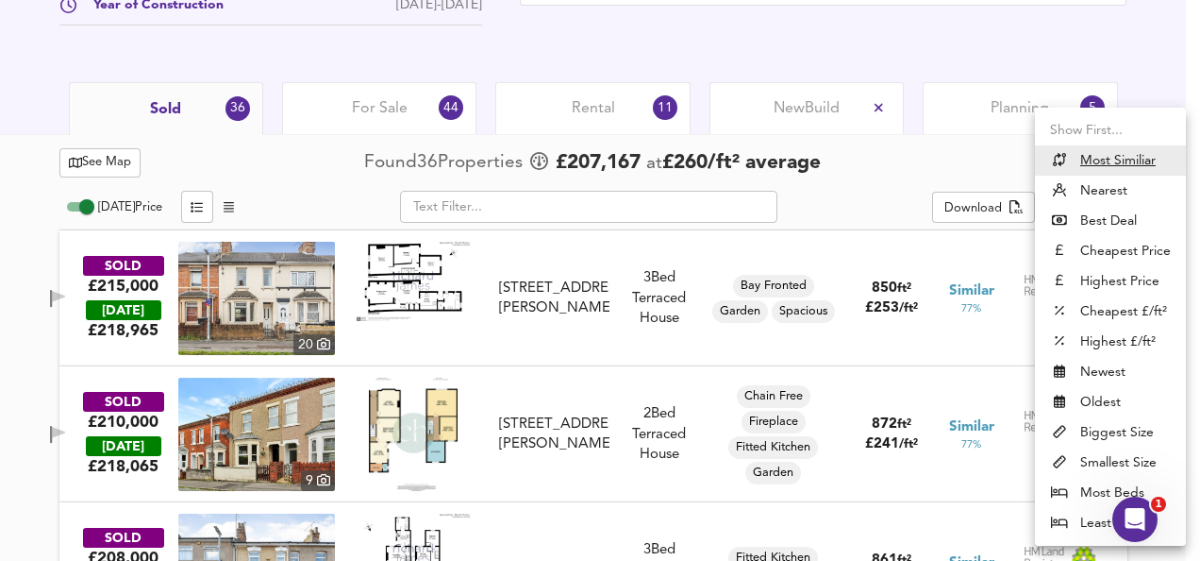
click at [908, 234] on div at bounding box center [600, 280] width 1200 height 561
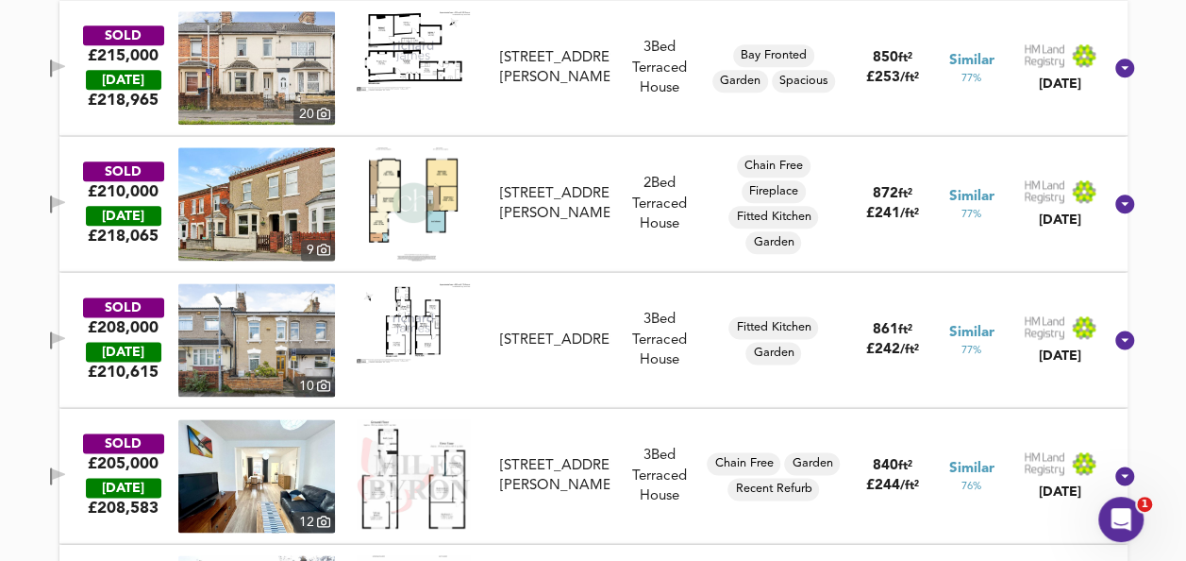
scroll to position [1038, 0]
